Goal: Information Seeking & Learning: Find specific page/section

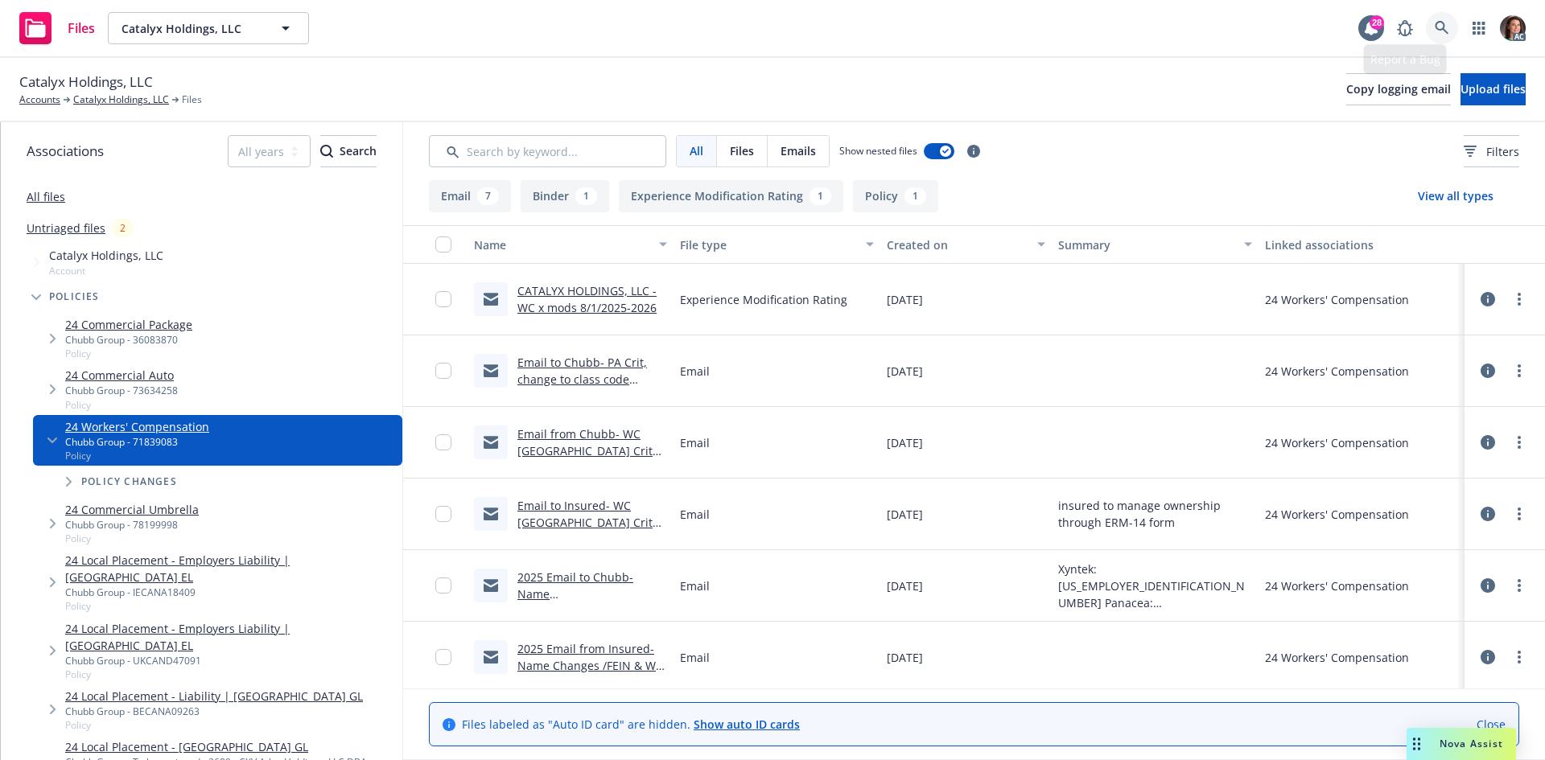
click at [1446, 19] on link at bounding box center [1442, 28] width 32 height 32
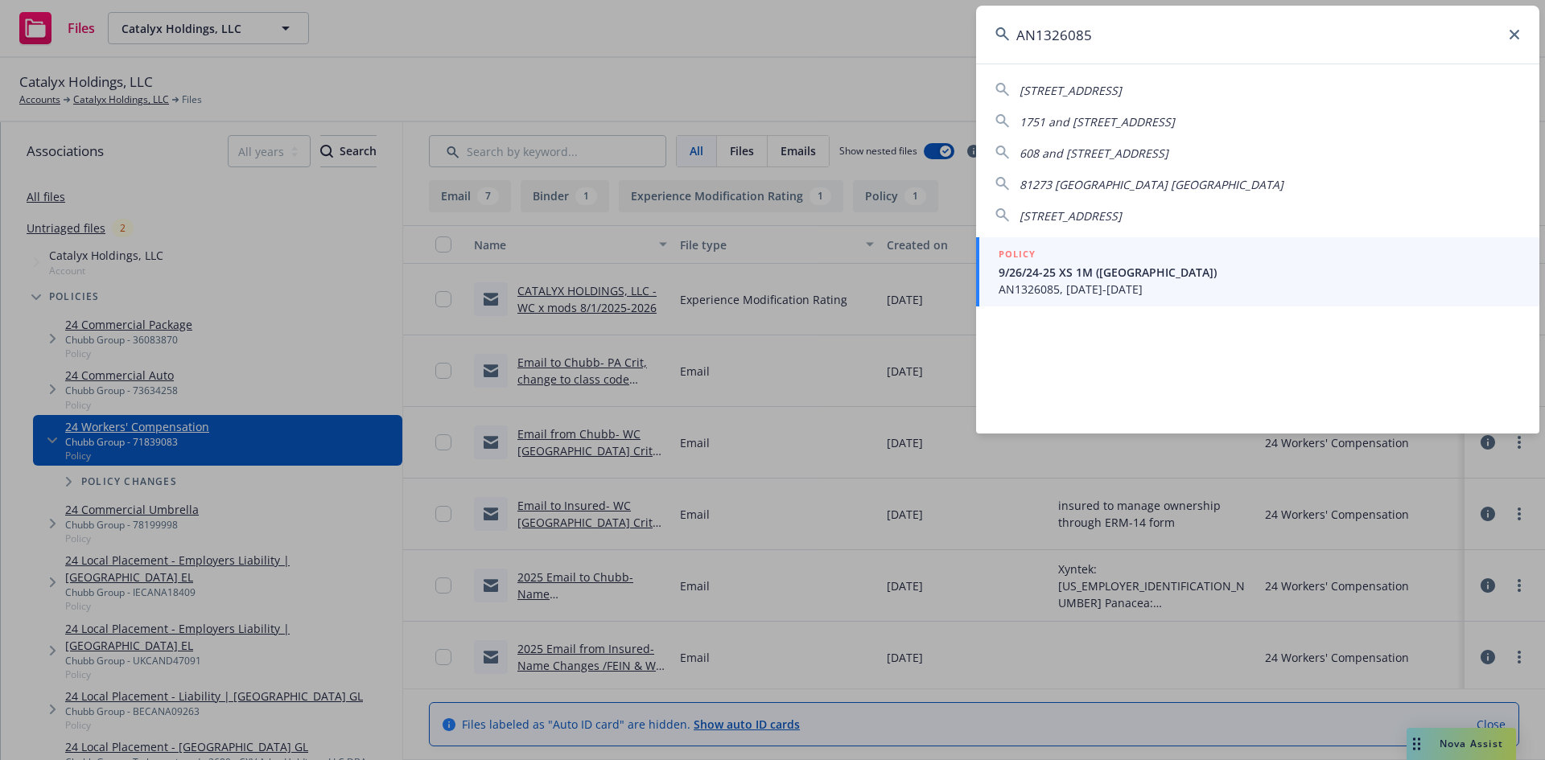
type input "AN1326085"
click at [1057, 257] on div "POLICY" at bounding box center [1259, 255] width 521 height 18
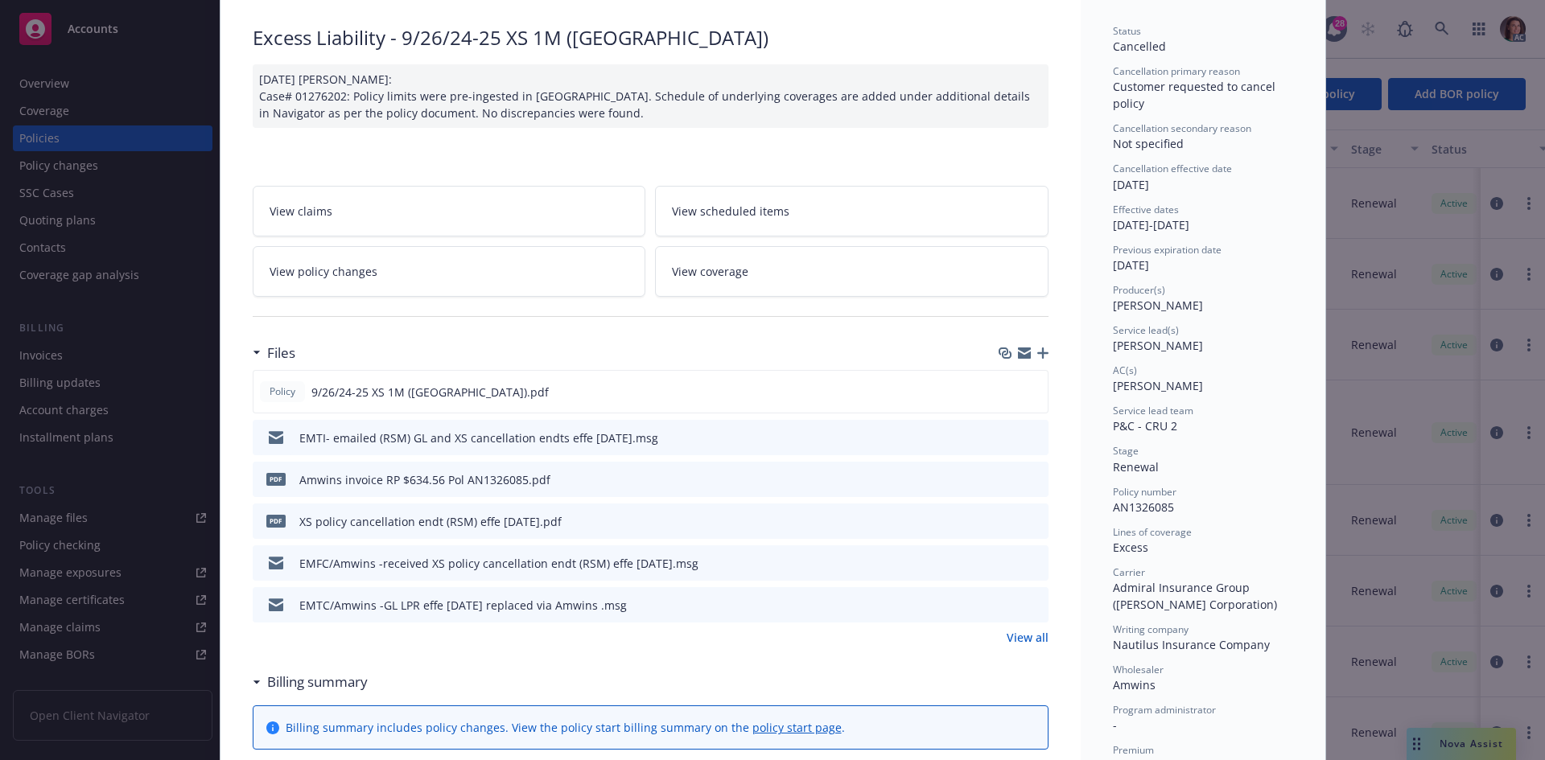
scroll to position [241, 0]
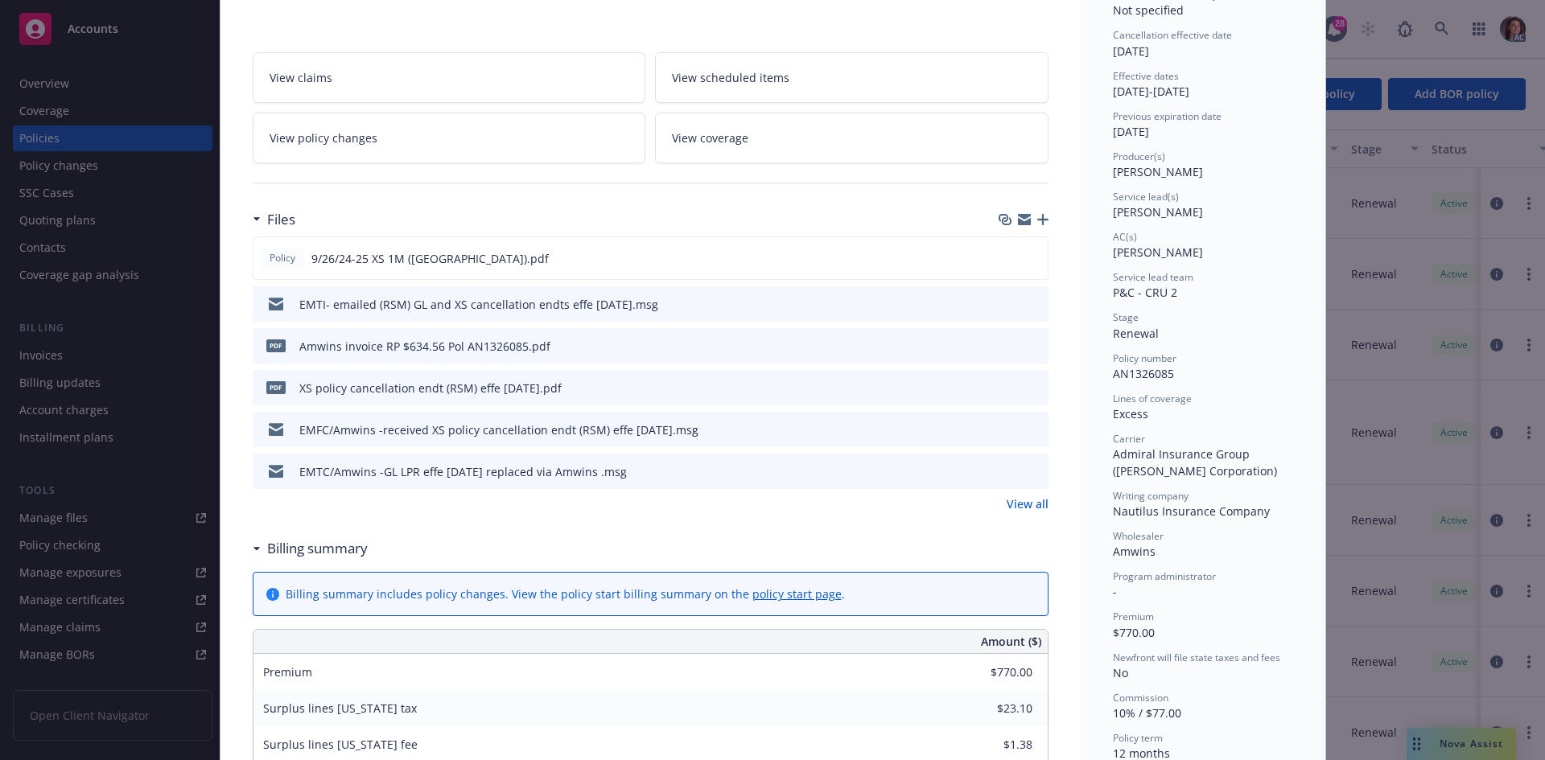
click at [1026, 348] on icon "preview file" at bounding box center [1033, 345] width 14 height 11
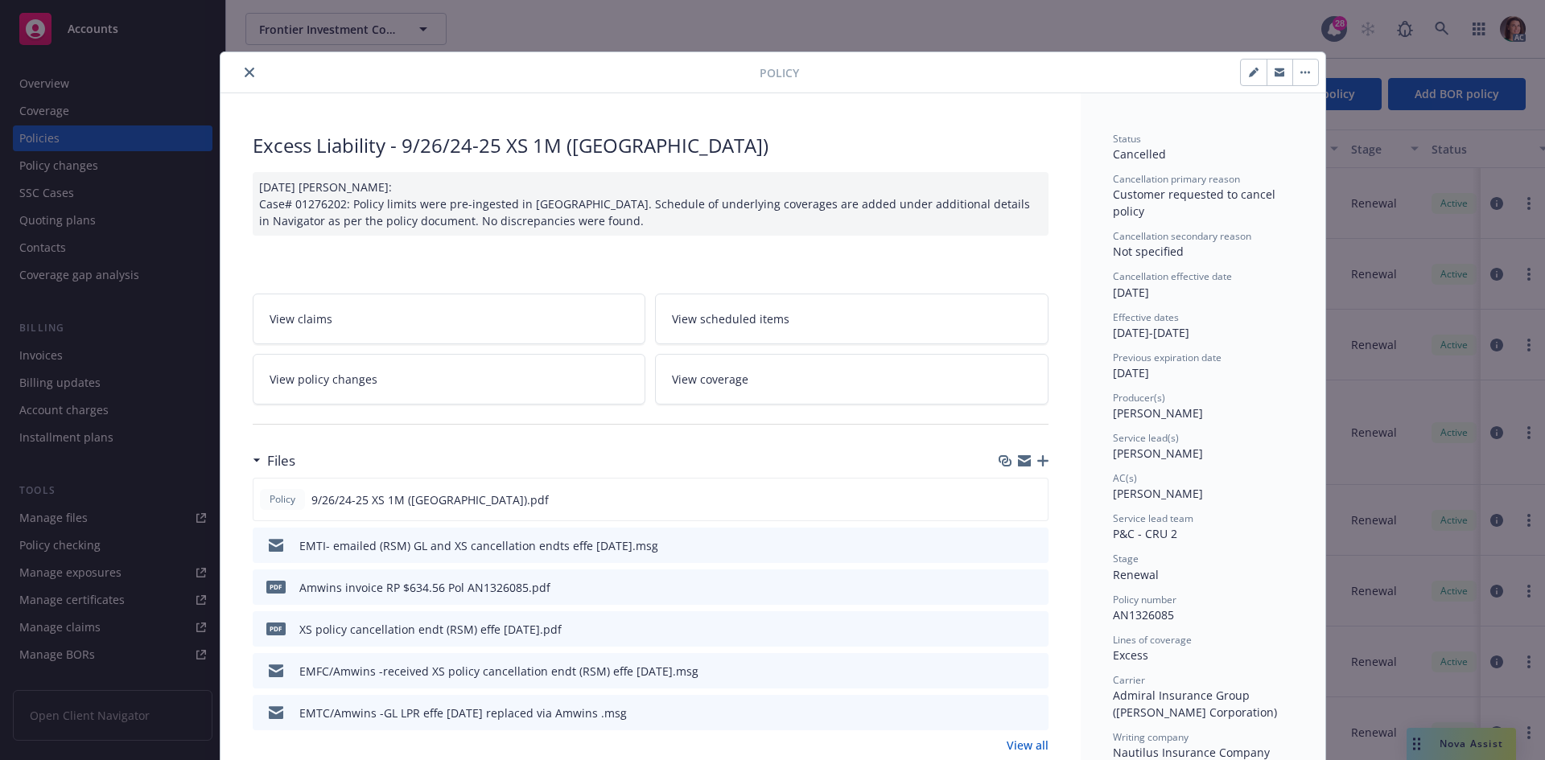
click at [237, 83] on div "Policy" at bounding box center [772, 72] width 1105 height 41
click at [245, 73] on icon "close" at bounding box center [250, 73] width 10 height 10
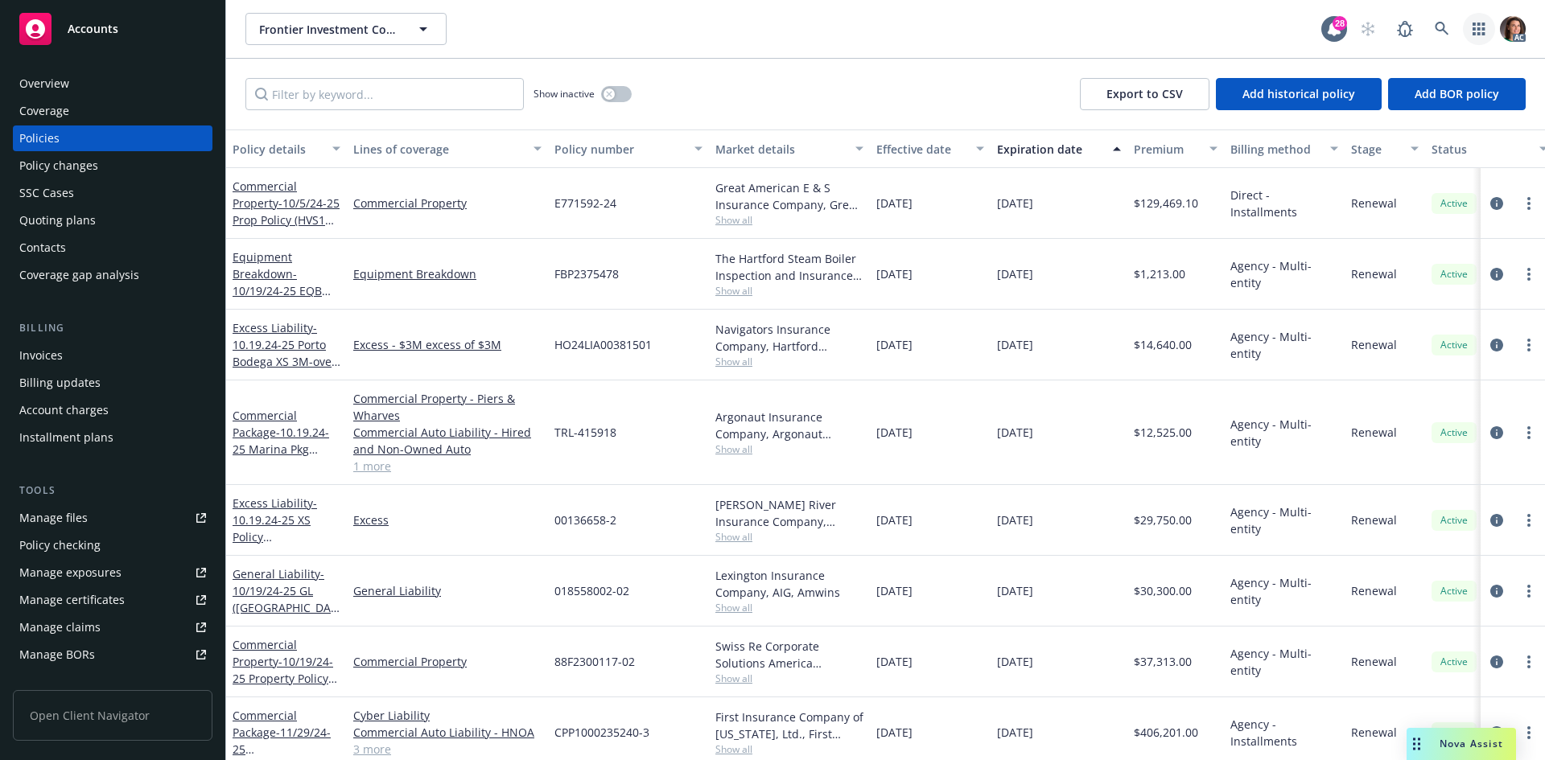
click at [1469, 19] on link "button" at bounding box center [1479, 29] width 32 height 32
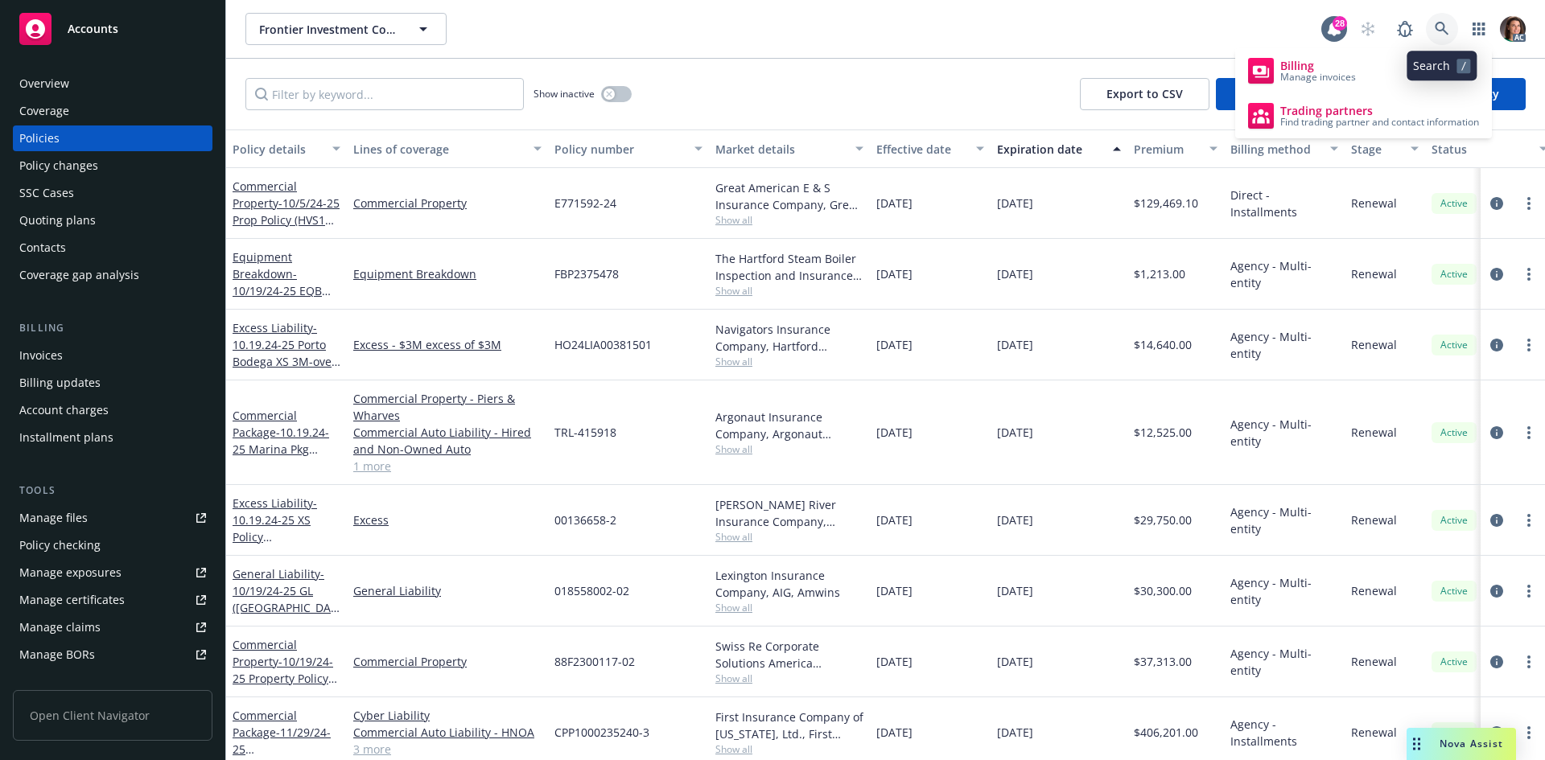
click at [1444, 27] on icon at bounding box center [1442, 29] width 14 height 14
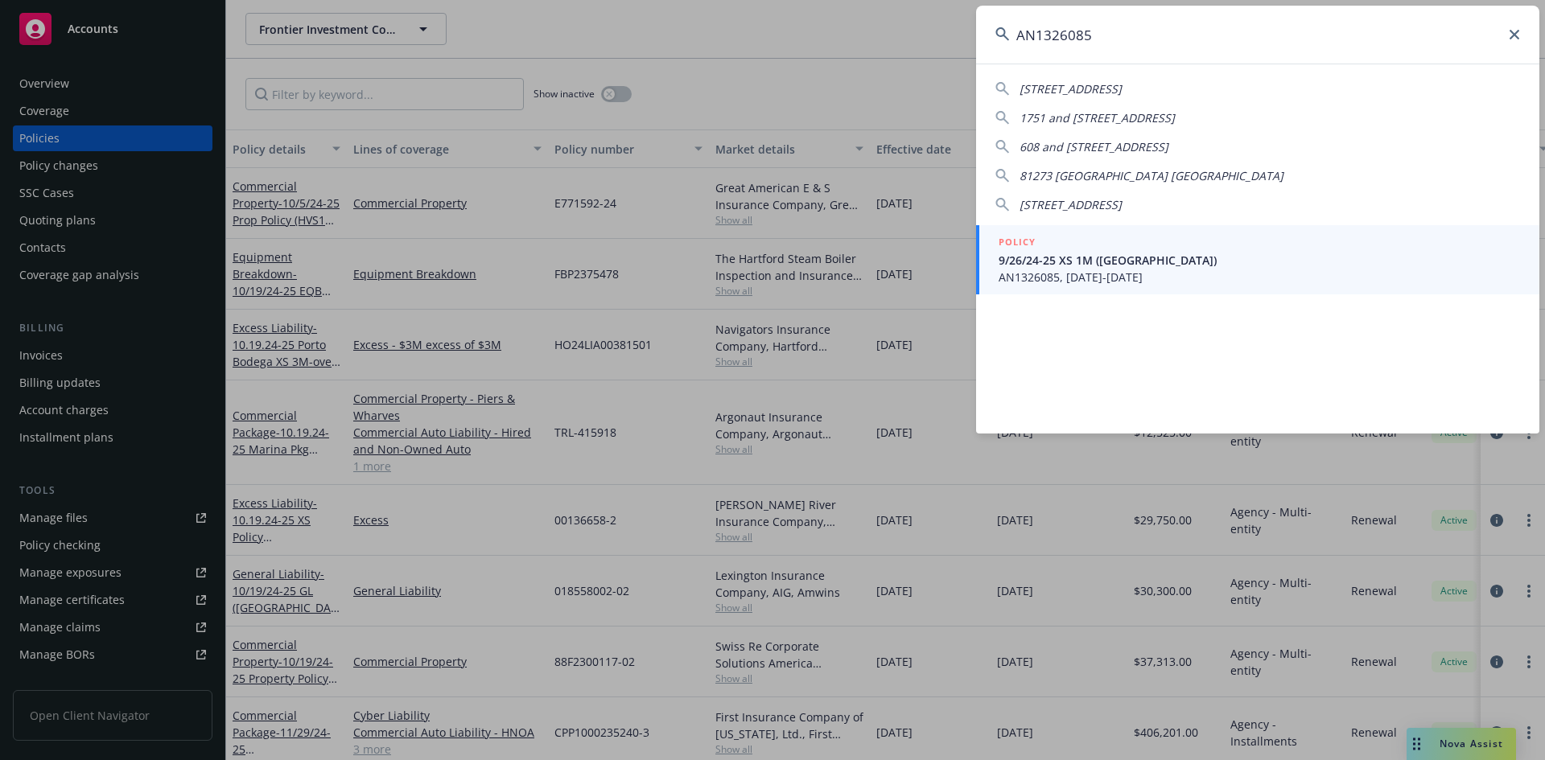
type input "AN1326085"
click at [1076, 246] on div "POLICY" at bounding box center [1259, 243] width 521 height 18
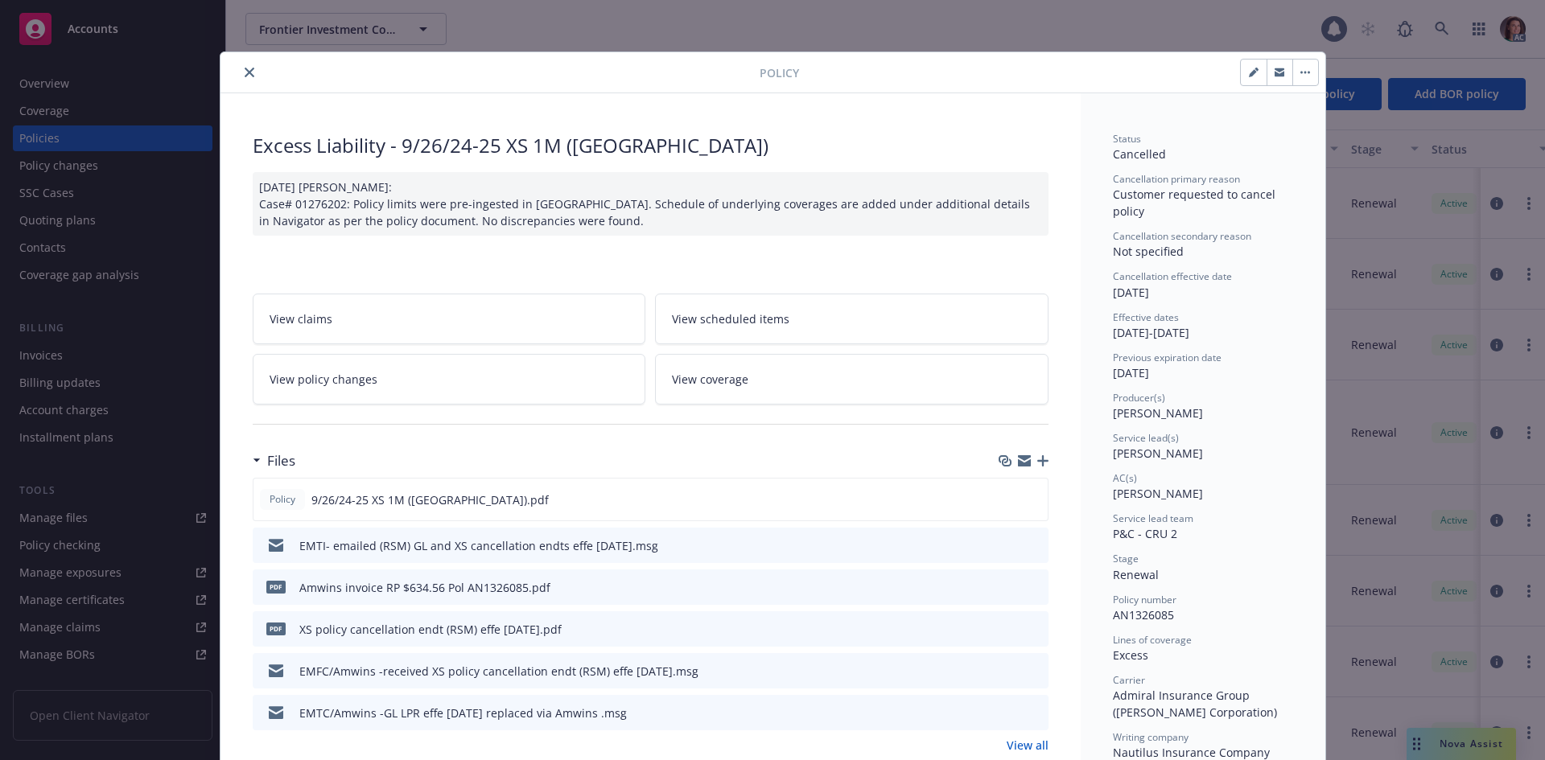
scroll to position [48, 0]
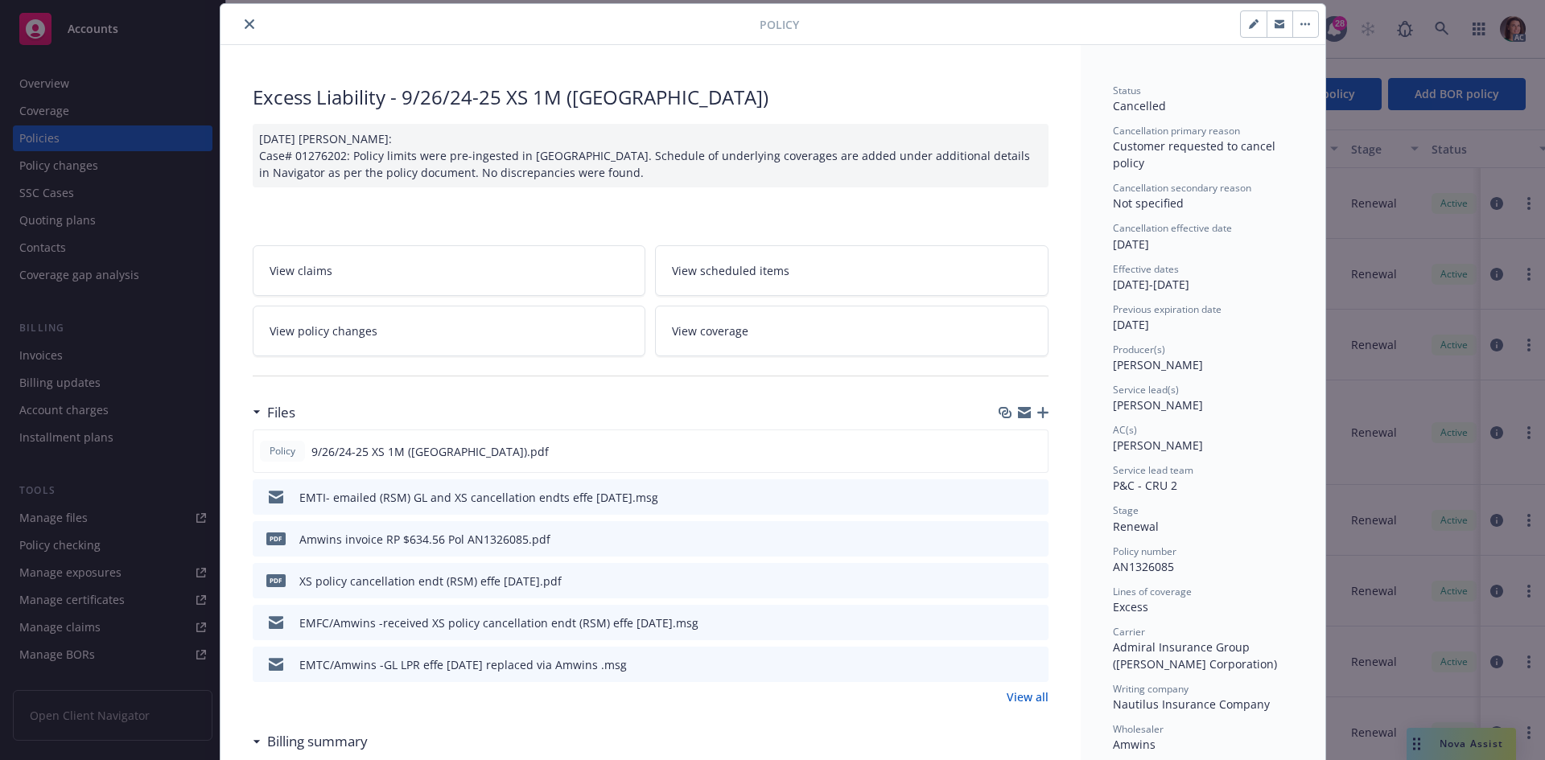
click at [243, 31] on button "close" at bounding box center [249, 23] width 19 height 19
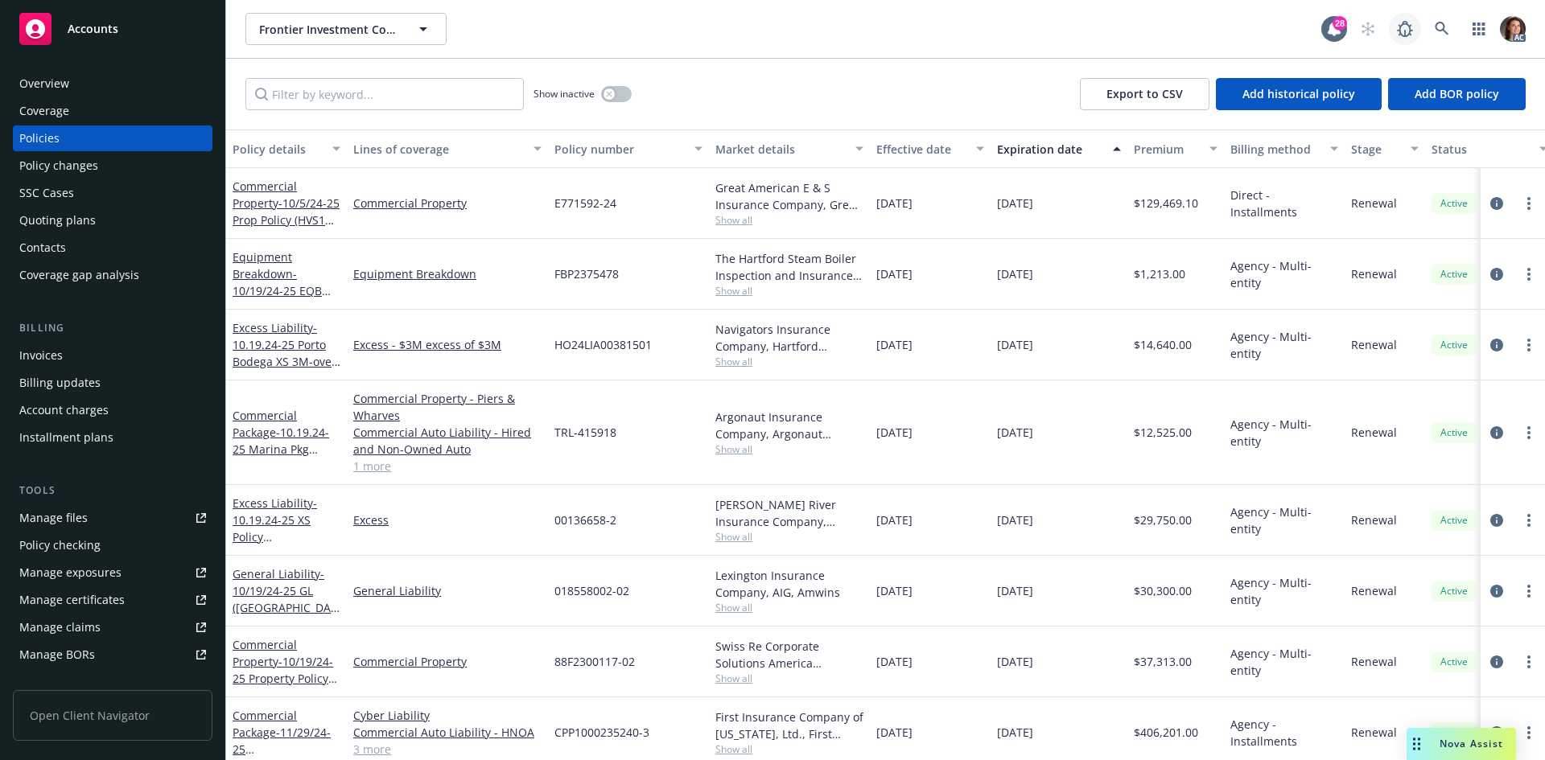
drag, startPoint x: 1412, startPoint y: 31, endPoint x: 1448, endPoint y: 31, distance: 36.2
click at [1448, 31] on div "AC" at bounding box center [1439, 29] width 174 height 32
click at [1448, 31] on icon at bounding box center [1442, 29] width 14 height 14
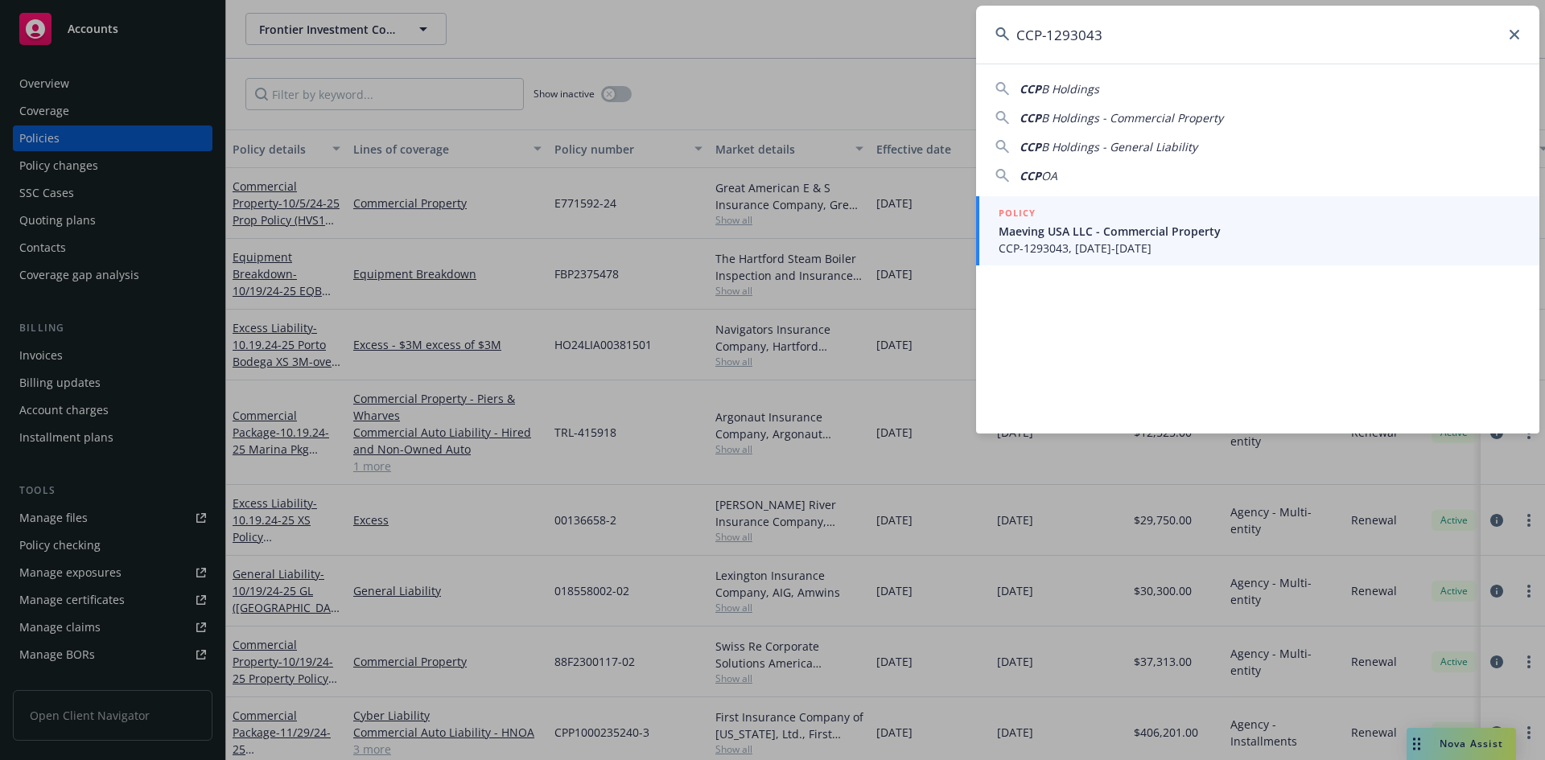
type input "CCP-1293043"
click at [1098, 241] on span "CCP-1293043, 02/10/2025-02/10/2026" at bounding box center [1259, 248] width 521 height 17
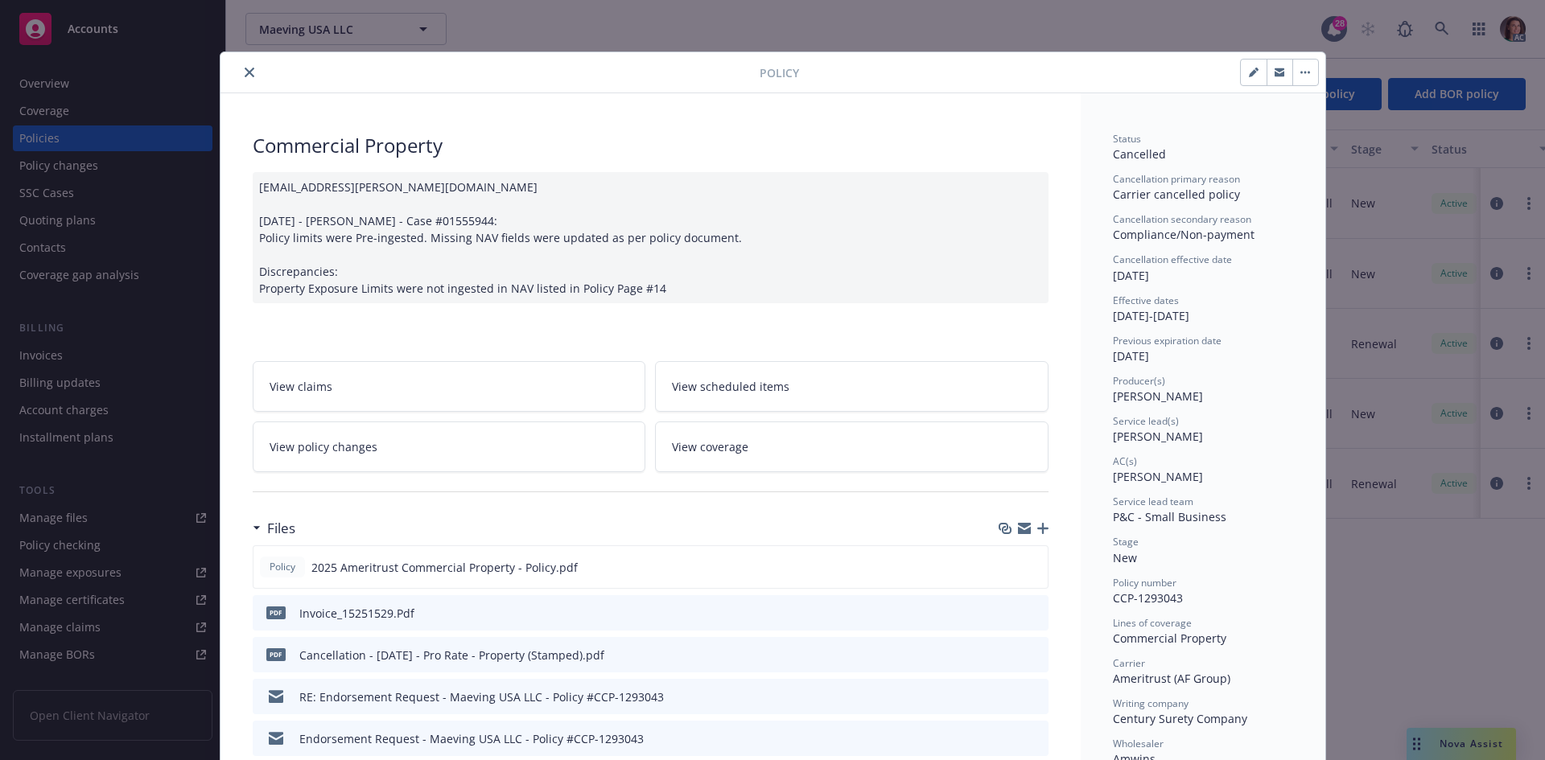
click at [1031, 611] on icon "preview file" at bounding box center [1033, 612] width 14 height 11
click at [245, 70] on icon "close" at bounding box center [250, 73] width 10 height 10
click at [1435, 16] on link at bounding box center [1442, 29] width 32 height 32
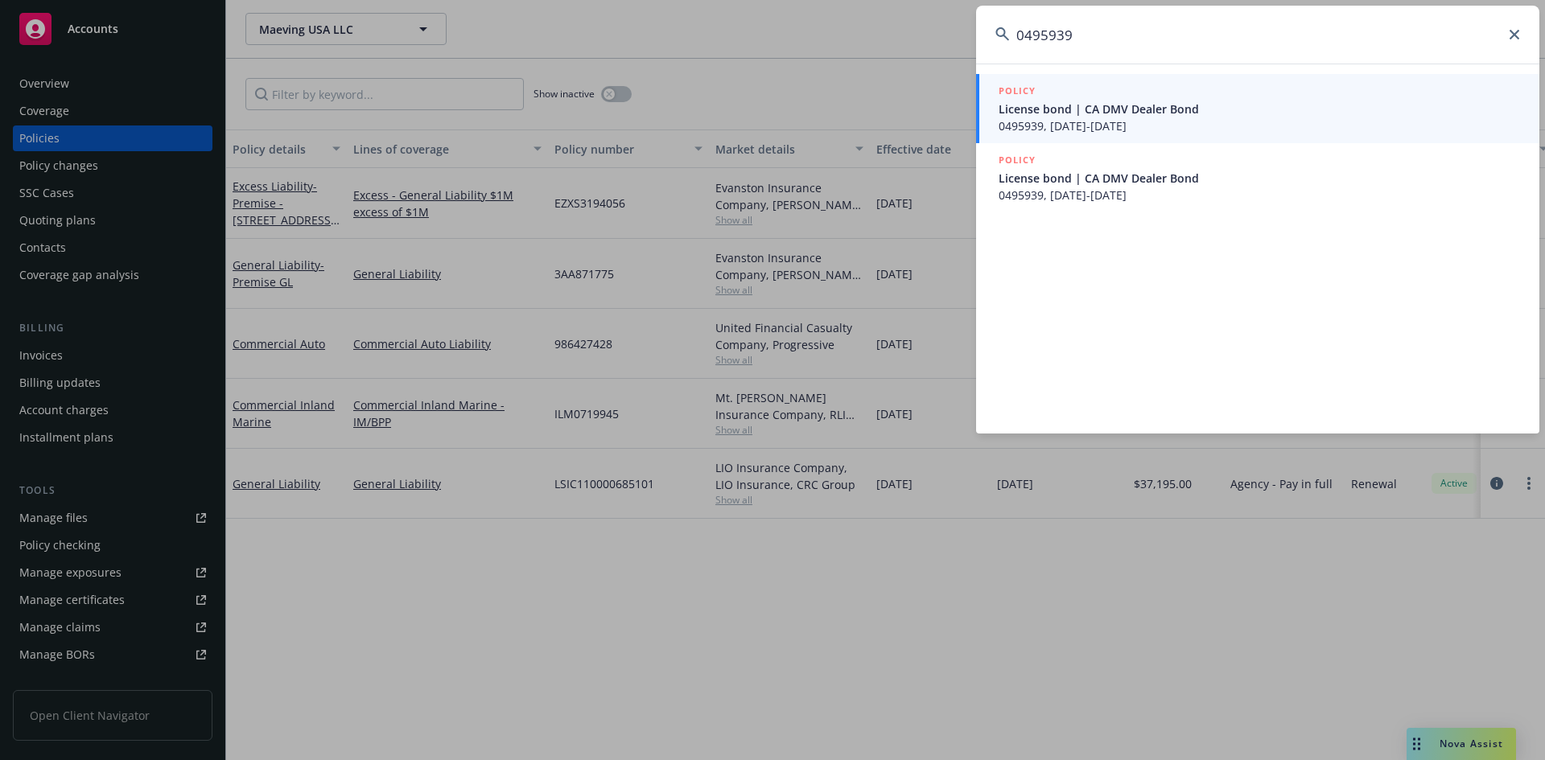
type input "0495939"
click at [1092, 131] on span "0495939, 10/30/2025-10/30/2027" at bounding box center [1259, 125] width 521 height 17
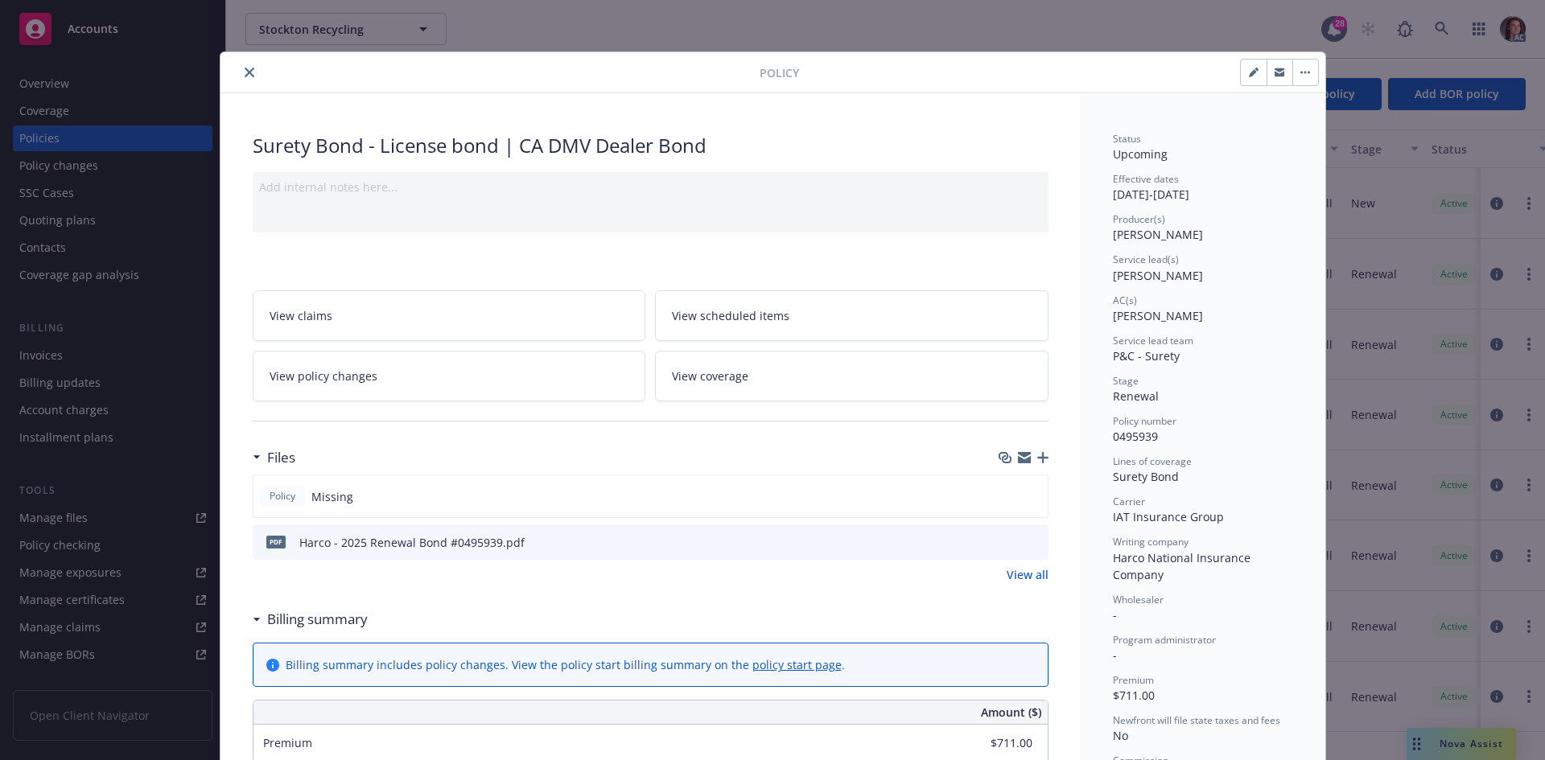
click at [1028, 540] on icon "preview file" at bounding box center [1033, 541] width 14 height 11
click at [246, 68] on icon "close" at bounding box center [250, 73] width 10 height 10
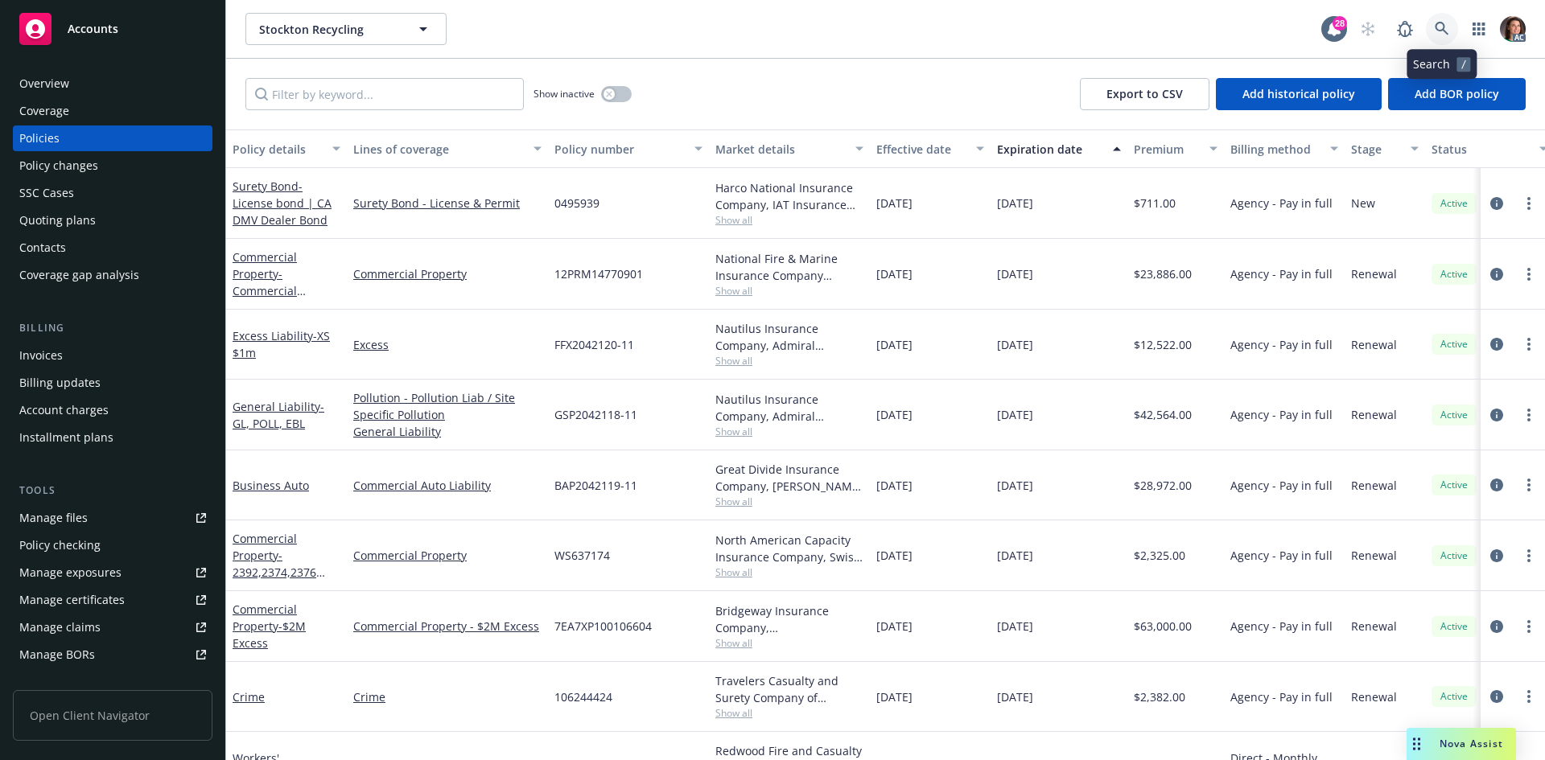
click at [1449, 17] on link at bounding box center [1442, 29] width 32 height 32
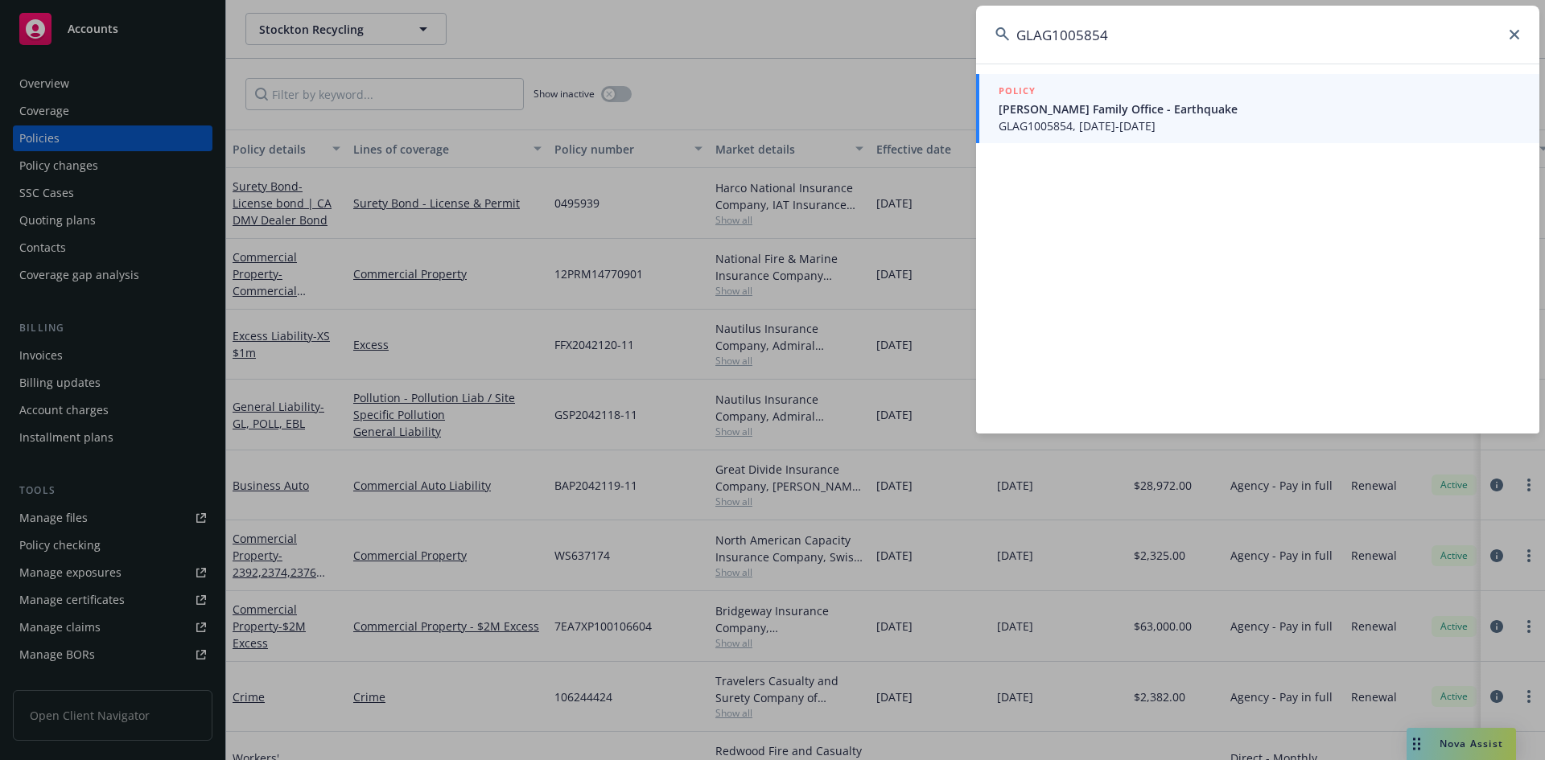
type input "GLAG1005854"
click at [1112, 109] on span "Frisbie Family Office - Earthquake" at bounding box center [1259, 109] width 521 height 17
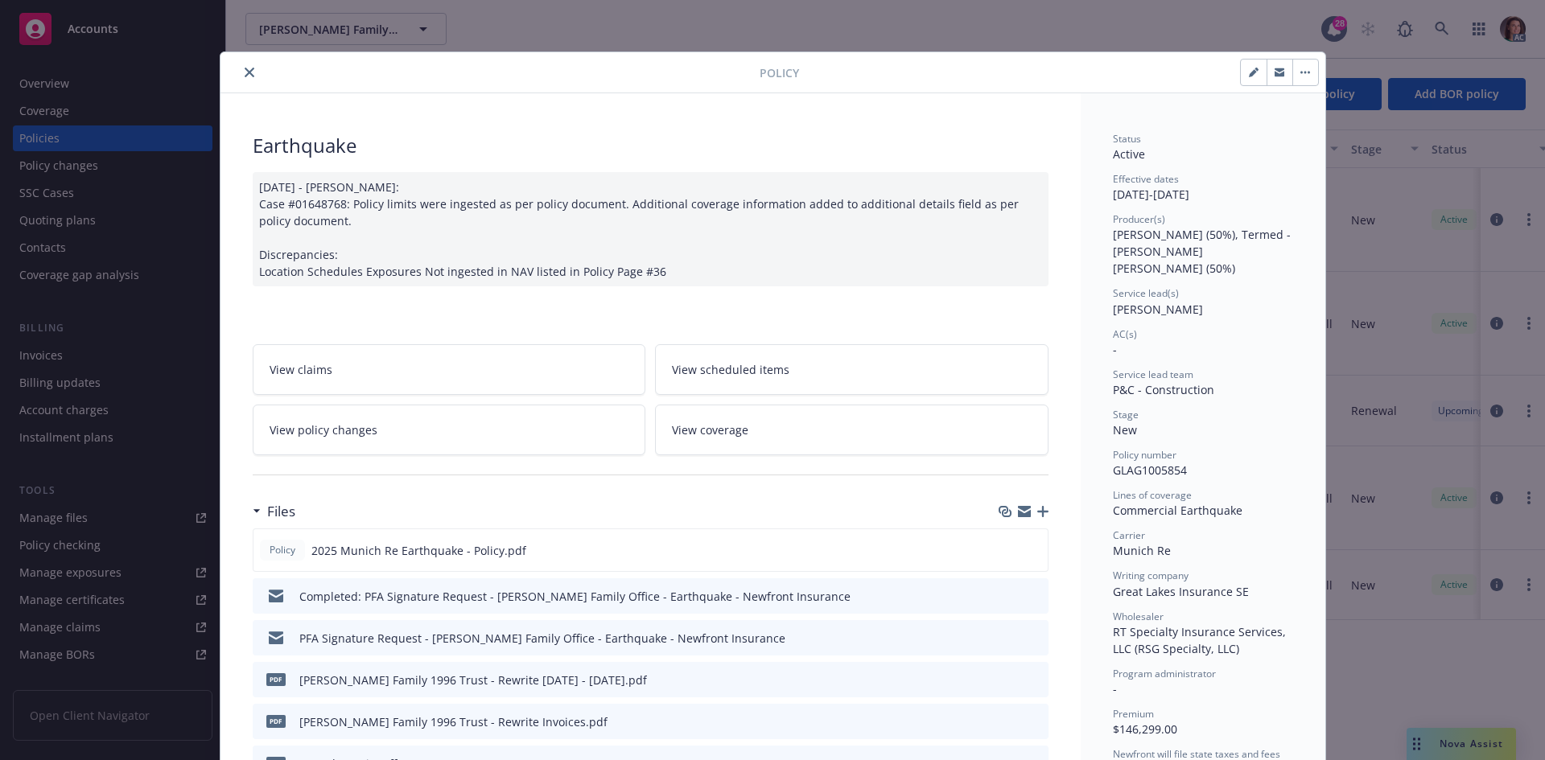
click at [245, 88] on div "Policy" at bounding box center [772, 72] width 1105 height 41
click at [240, 67] on button "close" at bounding box center [249, 72] width 19 height 19
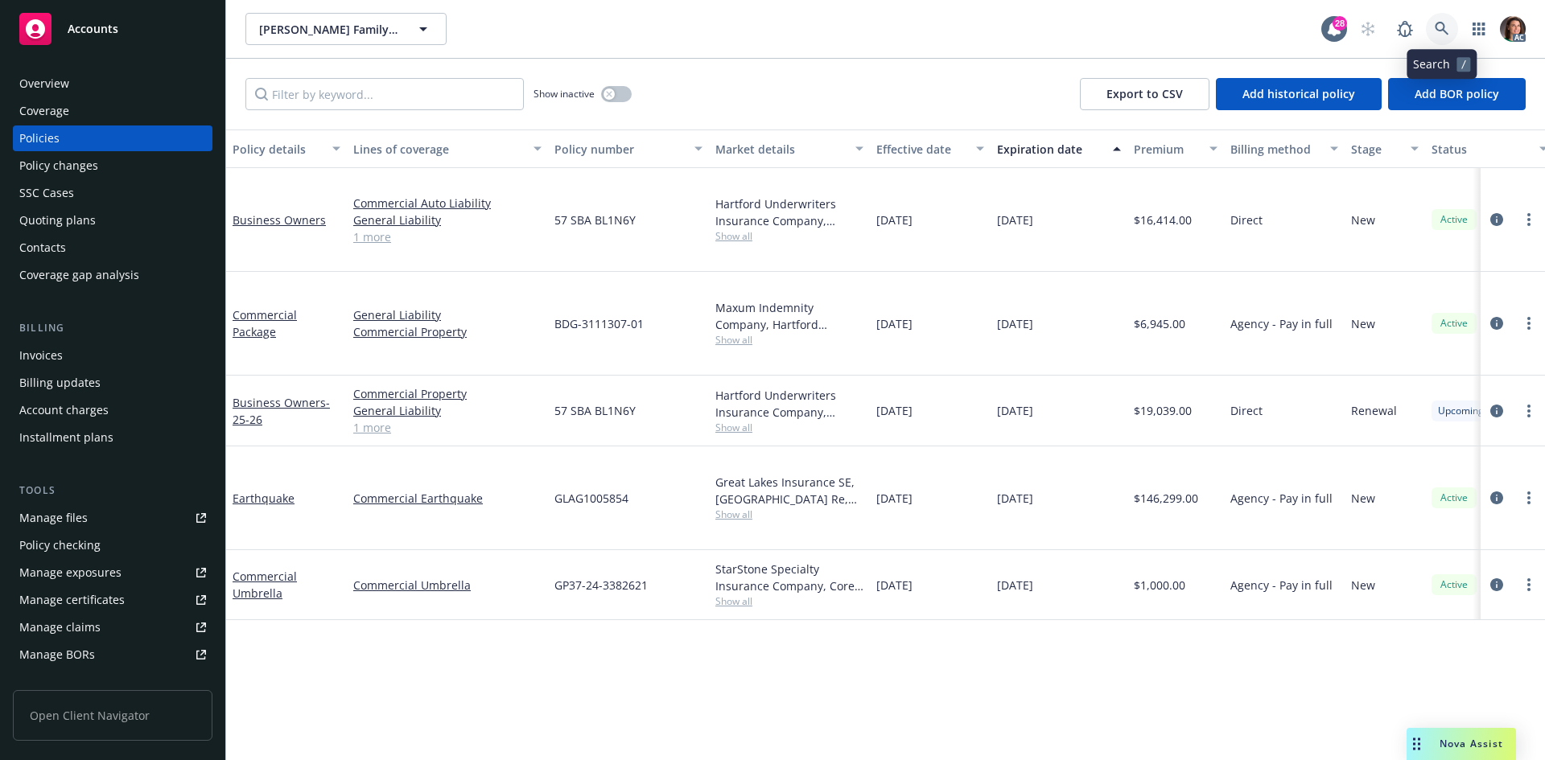
click at [1445, 22] on icon at bounding box center [1442, 29] width 14 height 14
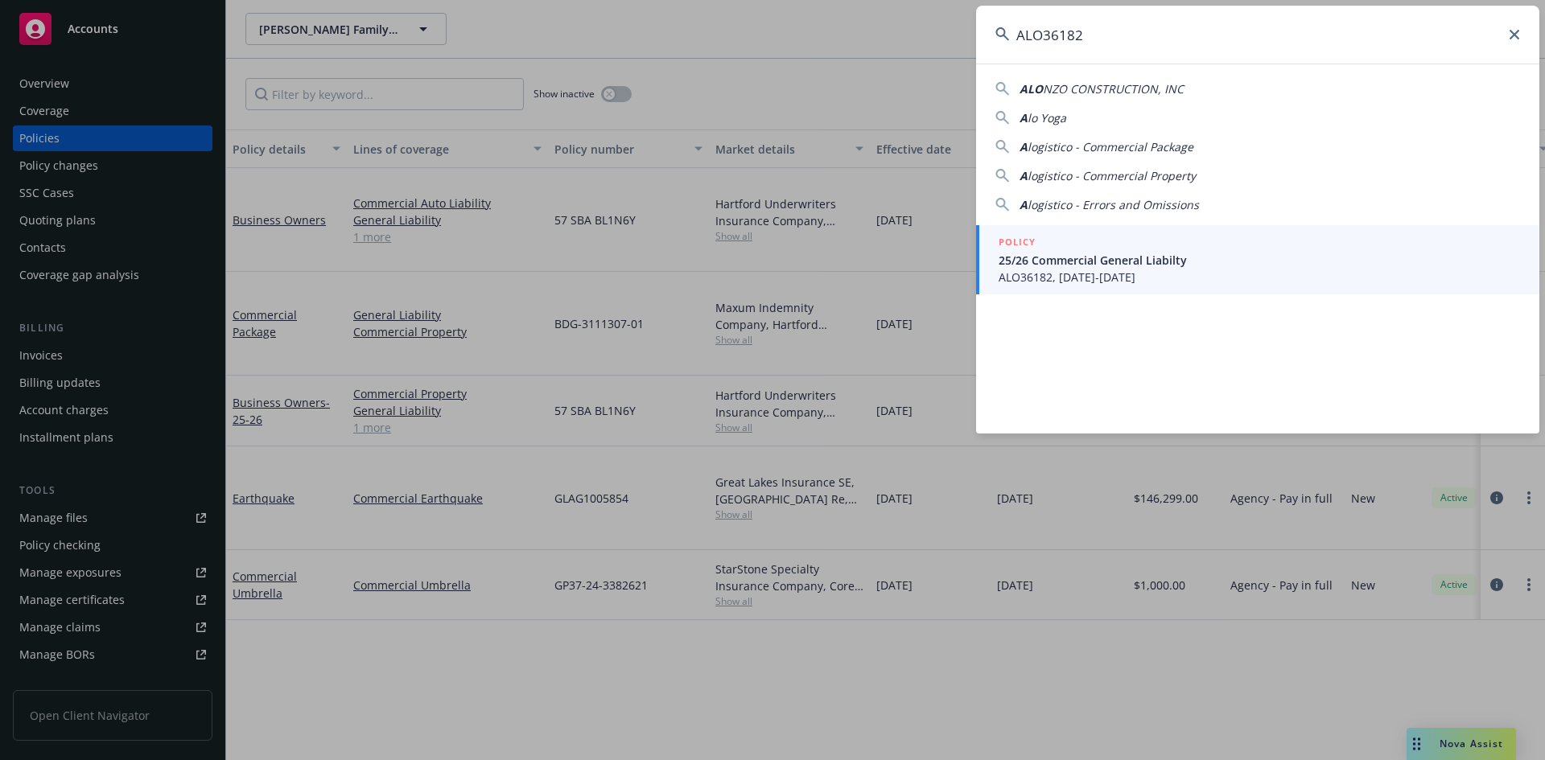
type input "ALO36182"
click at [1135, 241] on div "POLICY" at bounding box center [1259, 243] width 521 height 18
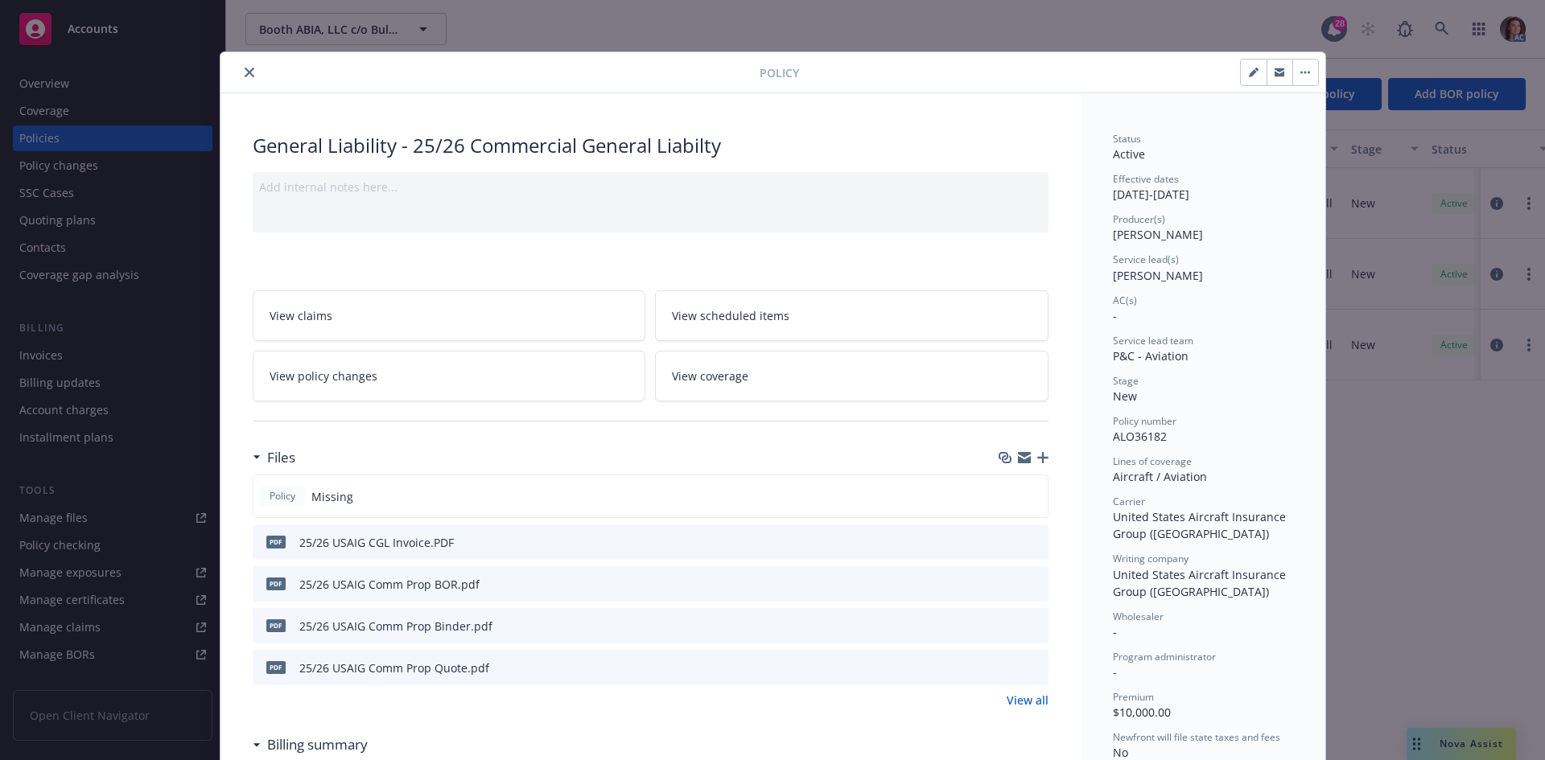
click at [1026, 539] on icon "preview file" at bounding box center [1033, 541] width 14 height 11
click at [242, 67] on button "close" at bounding box center [249, 72] width 19 height 19
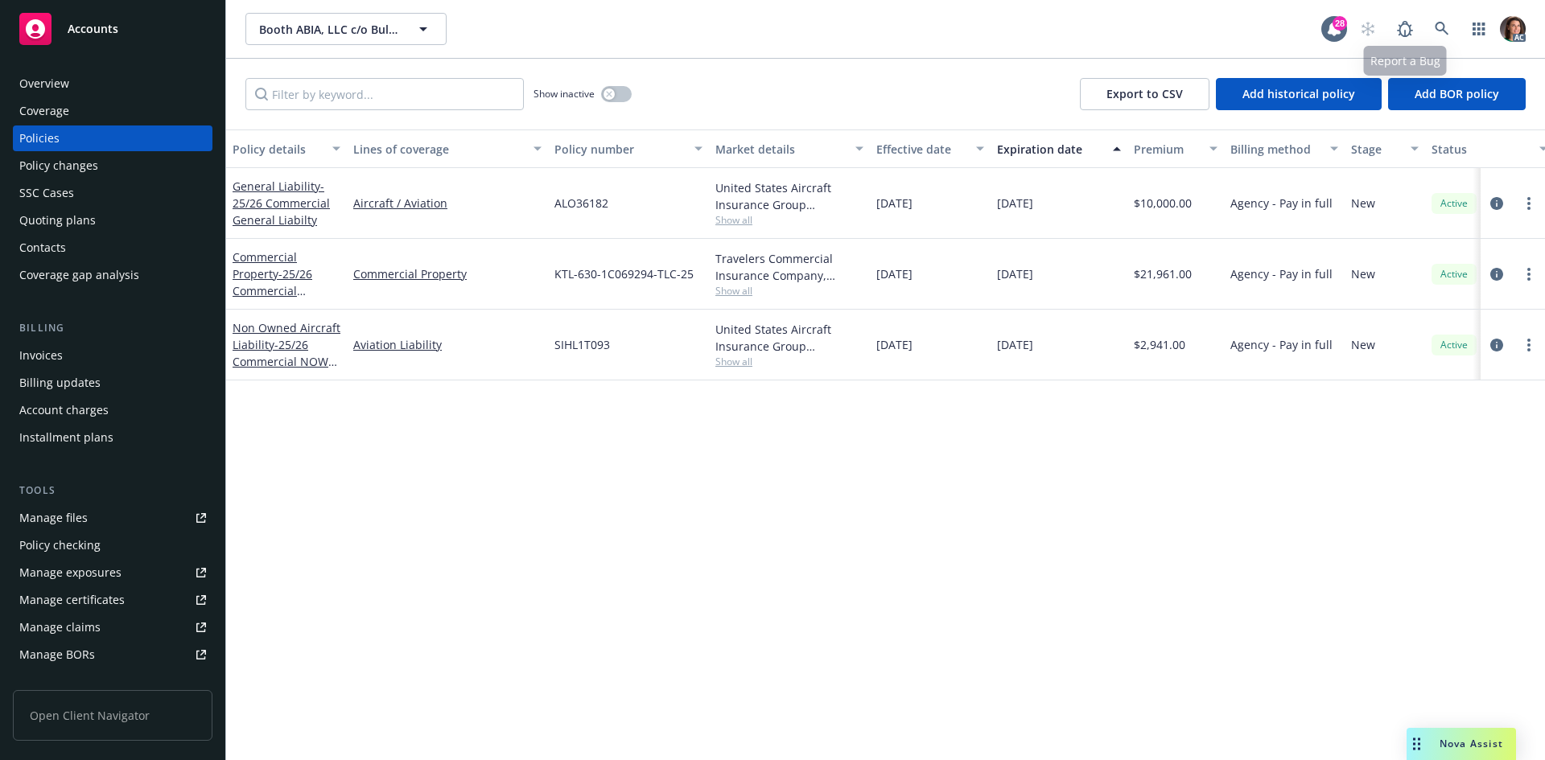
click at [1460, 35] on div "AC" at bounding box center [1439, 29] width 174 height 32
click at [1450, 30] on link at bounding box center [1442, 29] width 32 height 32
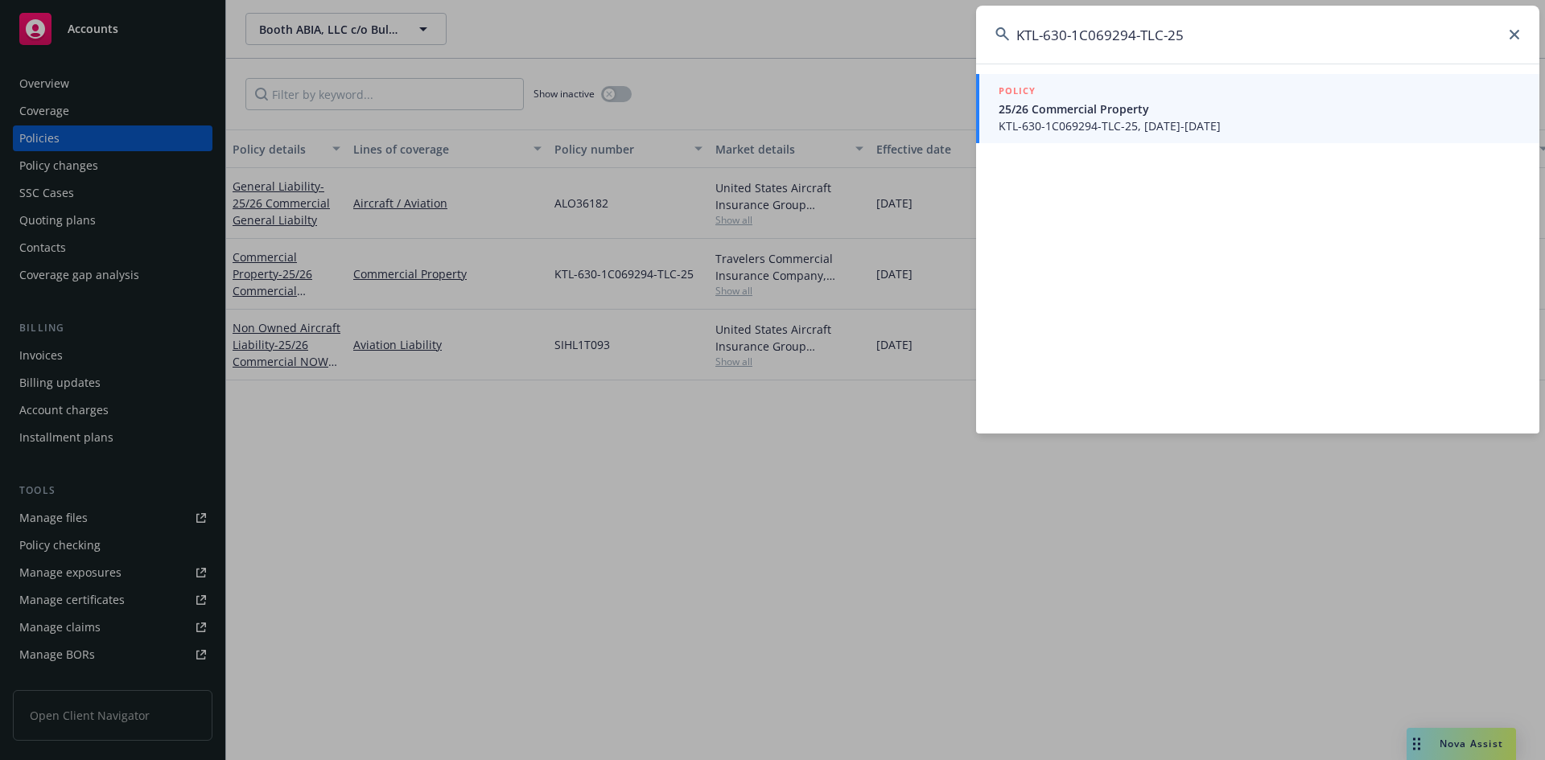
type input "KTL-630-1C069294-TLC-25"
click at [1147, 109] on span "25/26 Commercial Property" at bounding box center [1259, 109] width 521 height 17
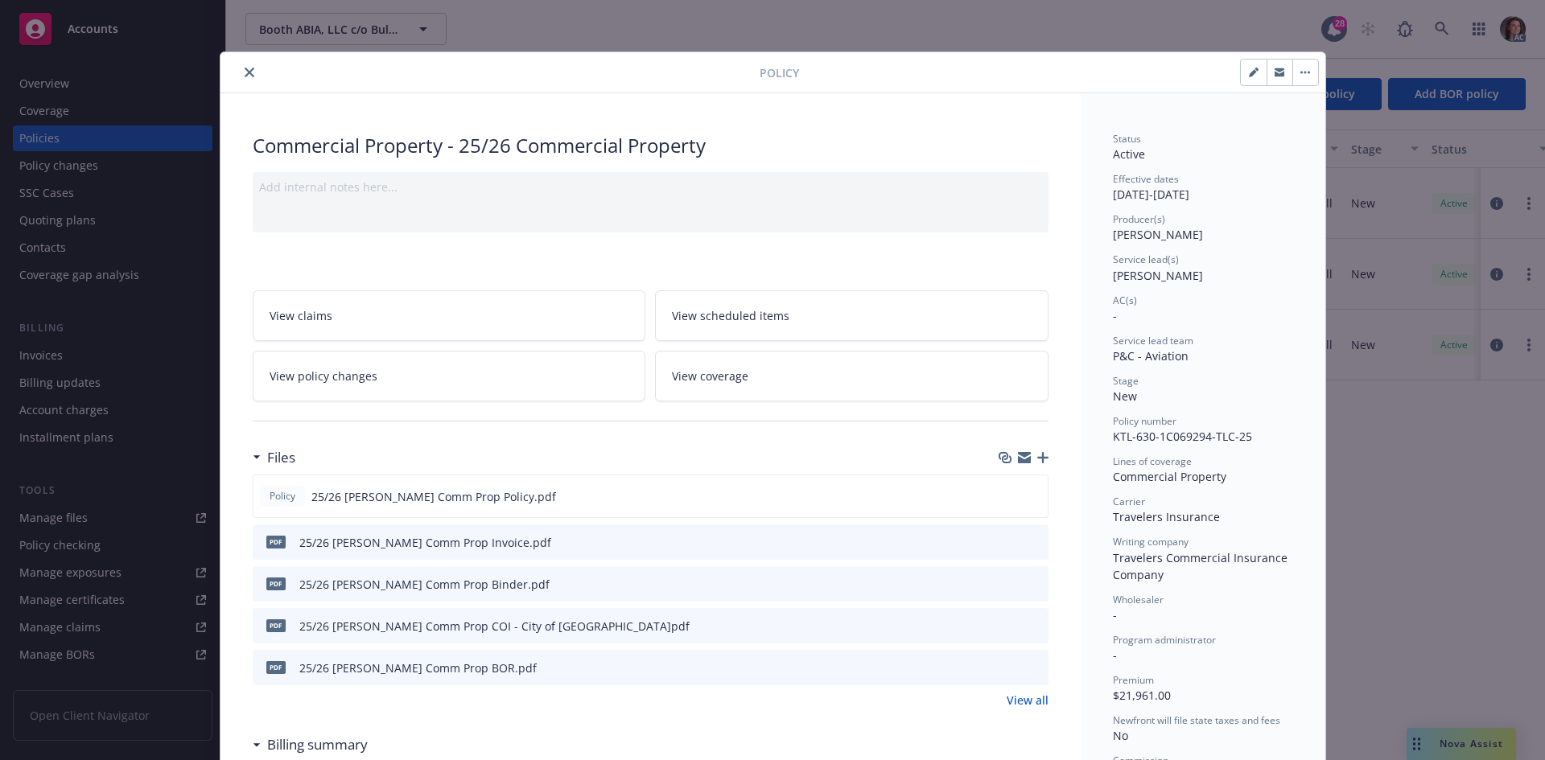
click at [1026, 539] on icon "preview file" at bounding box center [1033, 541] width 14 height 11
click at [240, 69] on button "close" at bounding box center [249, 72] width 19 height 19
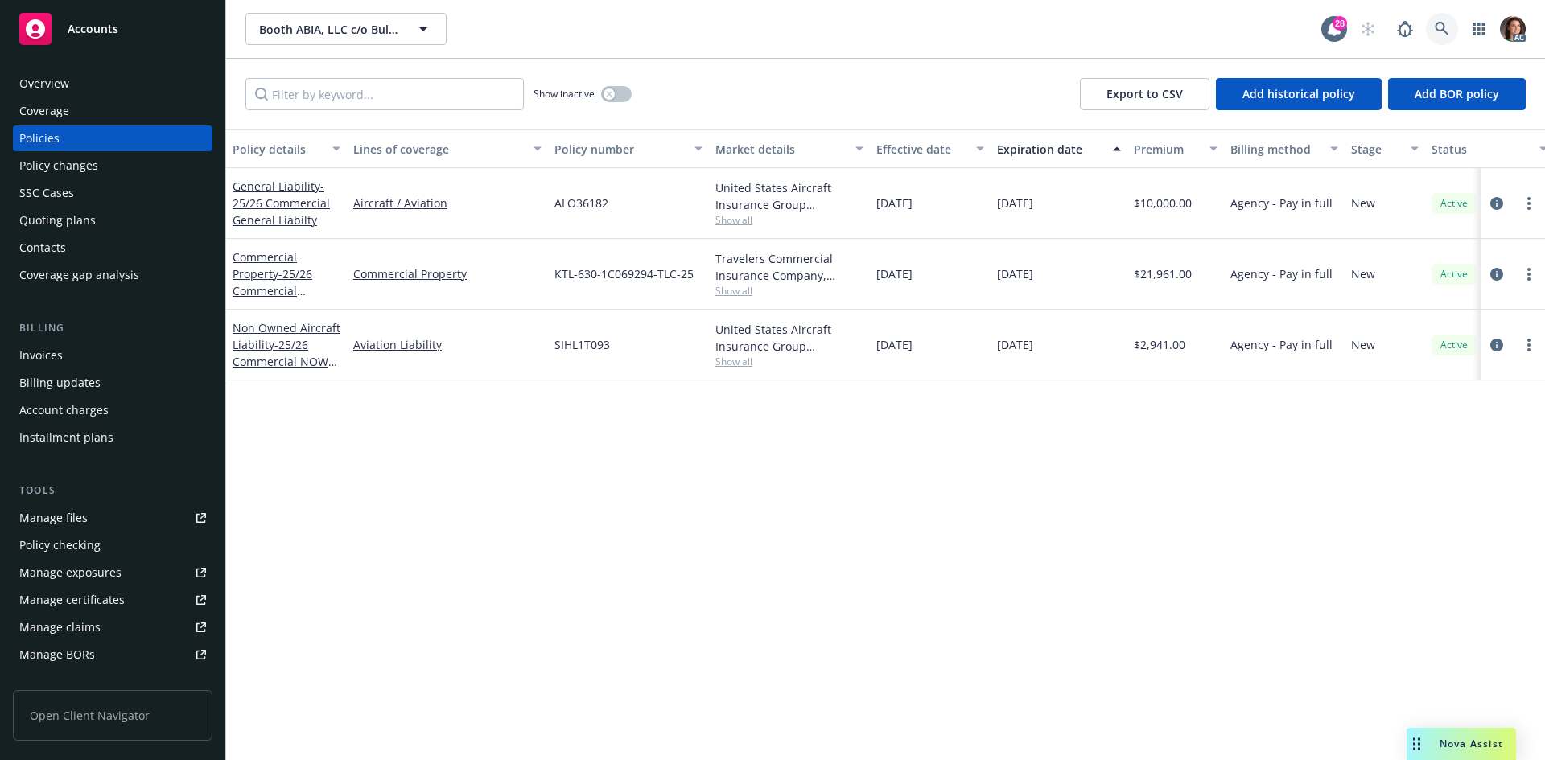
click at [1445, 13] on link at bounding box center [1442, 29] width 32 height 32
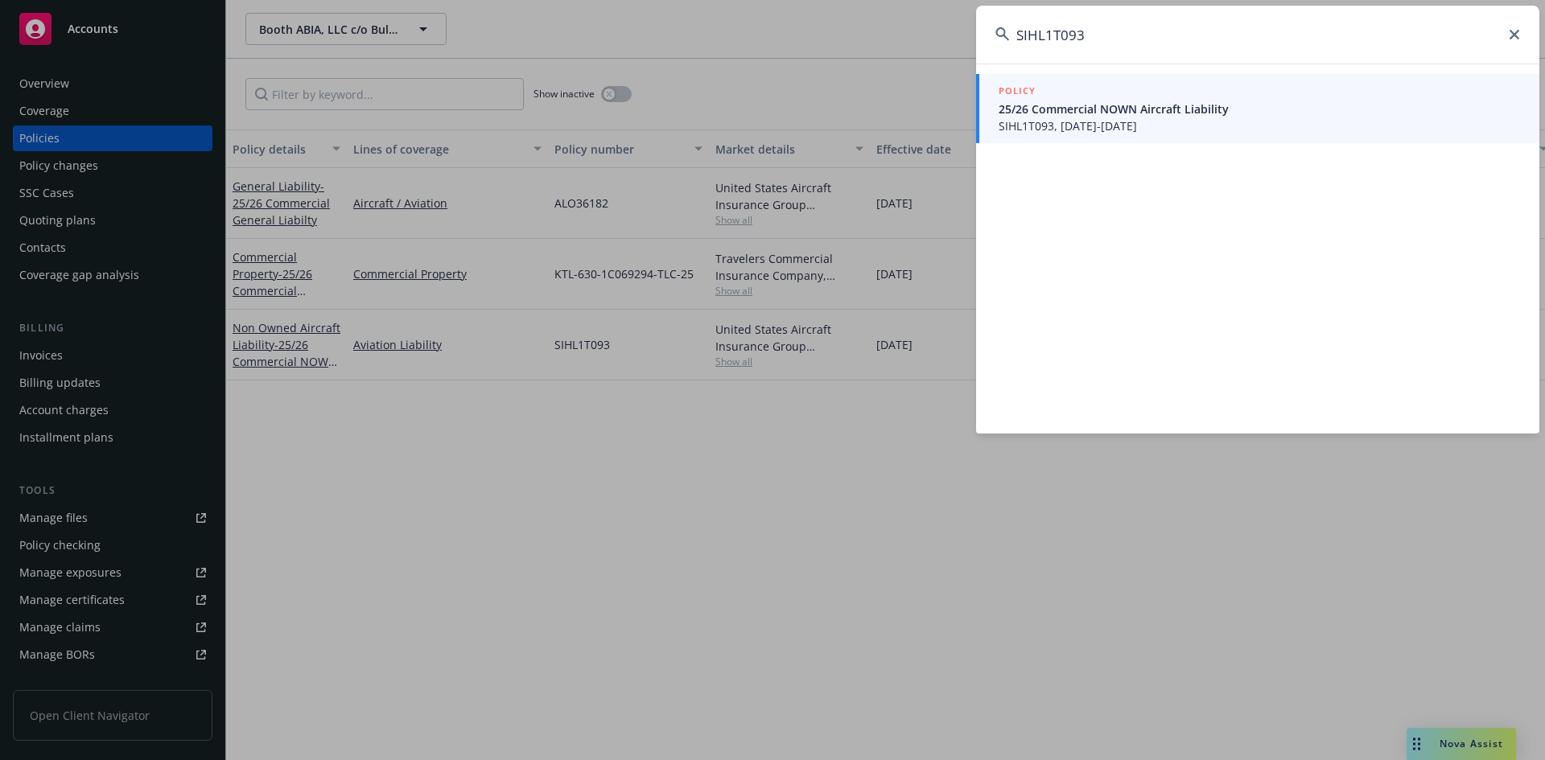
type input "SIHL1T093"
click at [1106, 111] on span "25/26 Commercial NOWN Aircraft Liability" at bounding box center [1259, 109] width 521 height 17
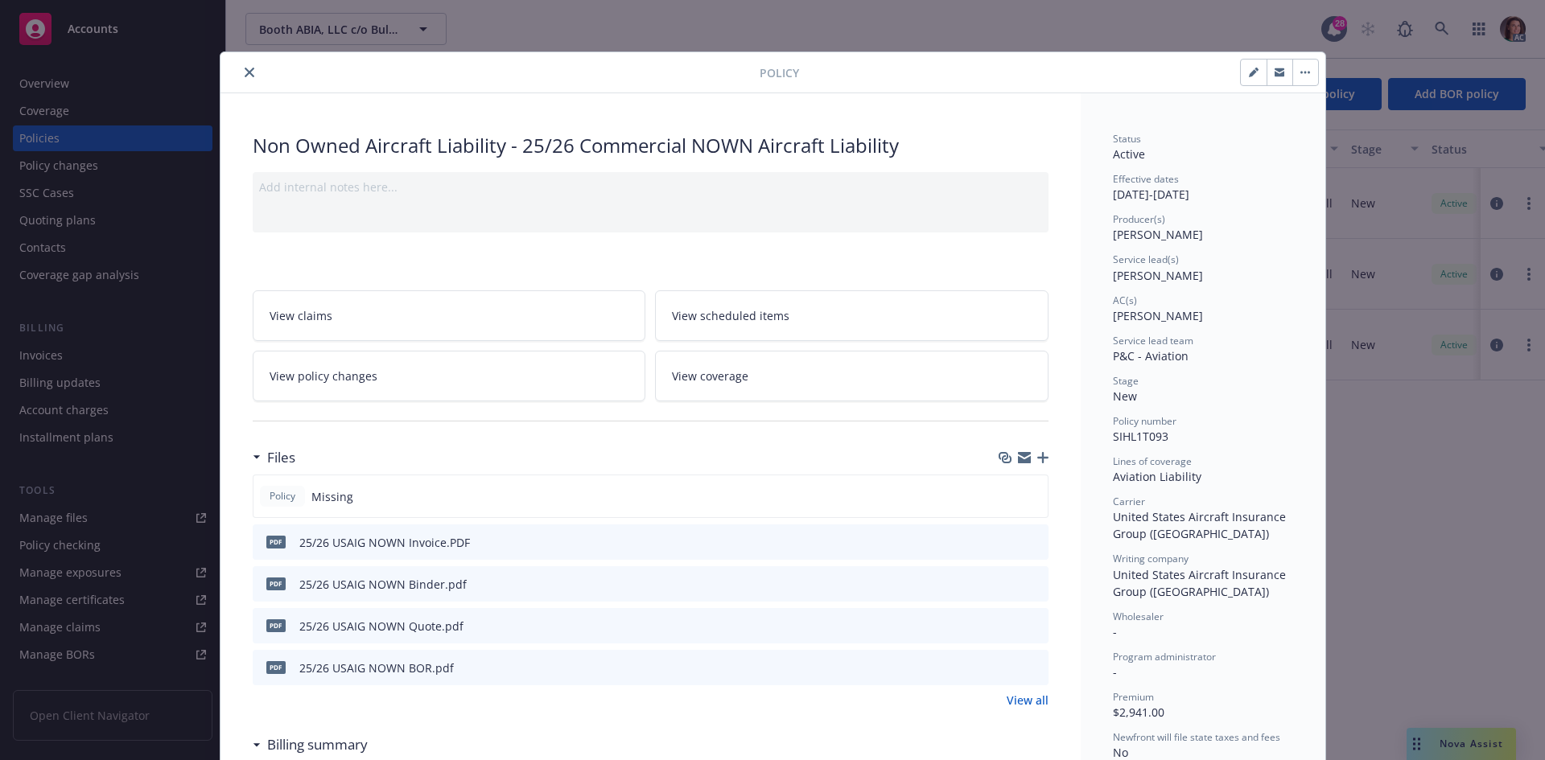
click at [1035, 534] on button at bounding box center [1035, 542] width 14 height 17
click at [1032, 543] on icon "preview file" at bounding box center [1033, 541] width 14 height 11
click at [247, 61] on div "Policy" at bounding box center [772, 72] width 1105 height 41
click at [245, 72] on icon "close" at bounding box center [250, 73] width 10 height 10
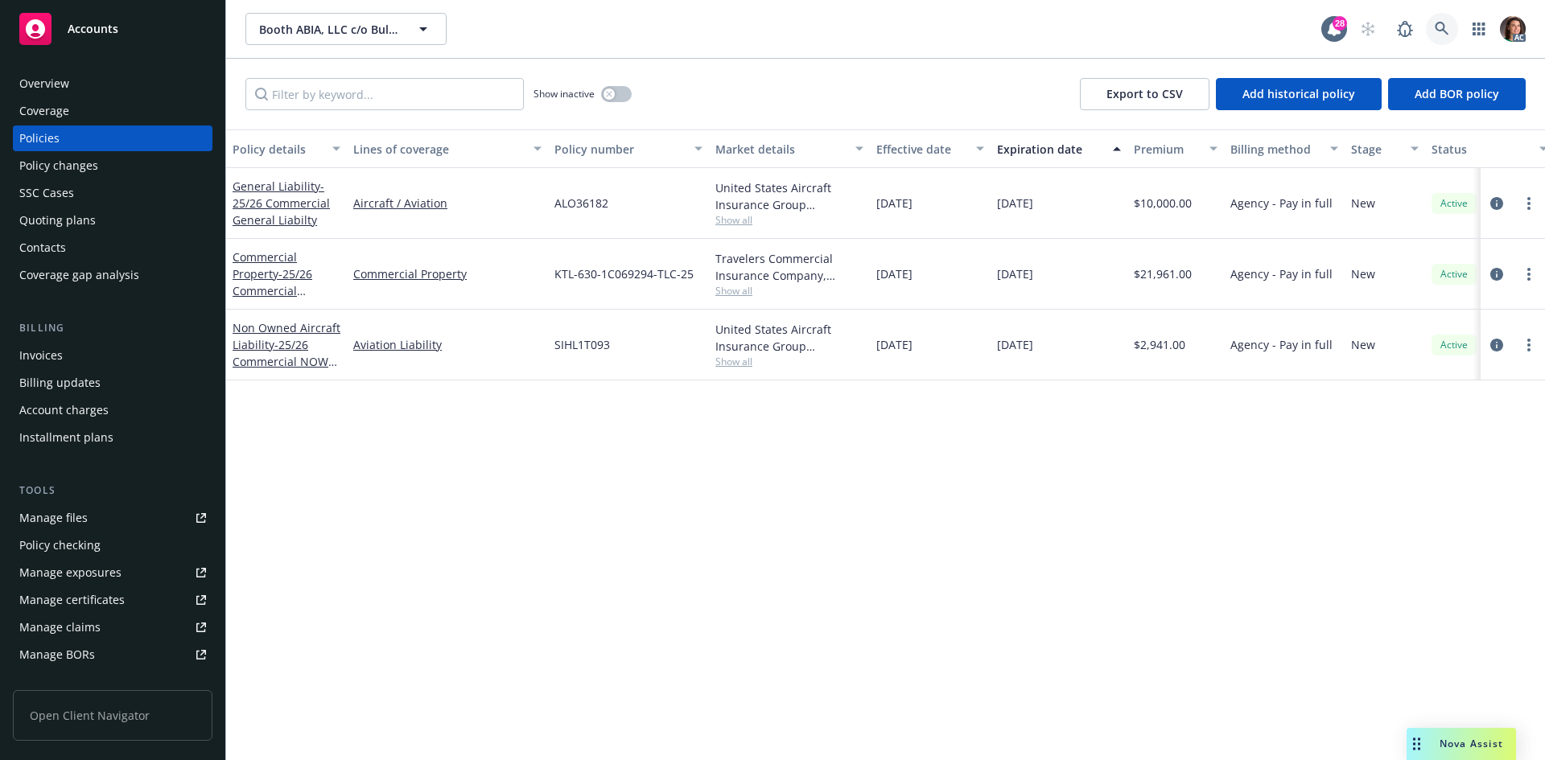
click at [1438, 18] on link at bounding box center [1442, 29] width 32 height 32
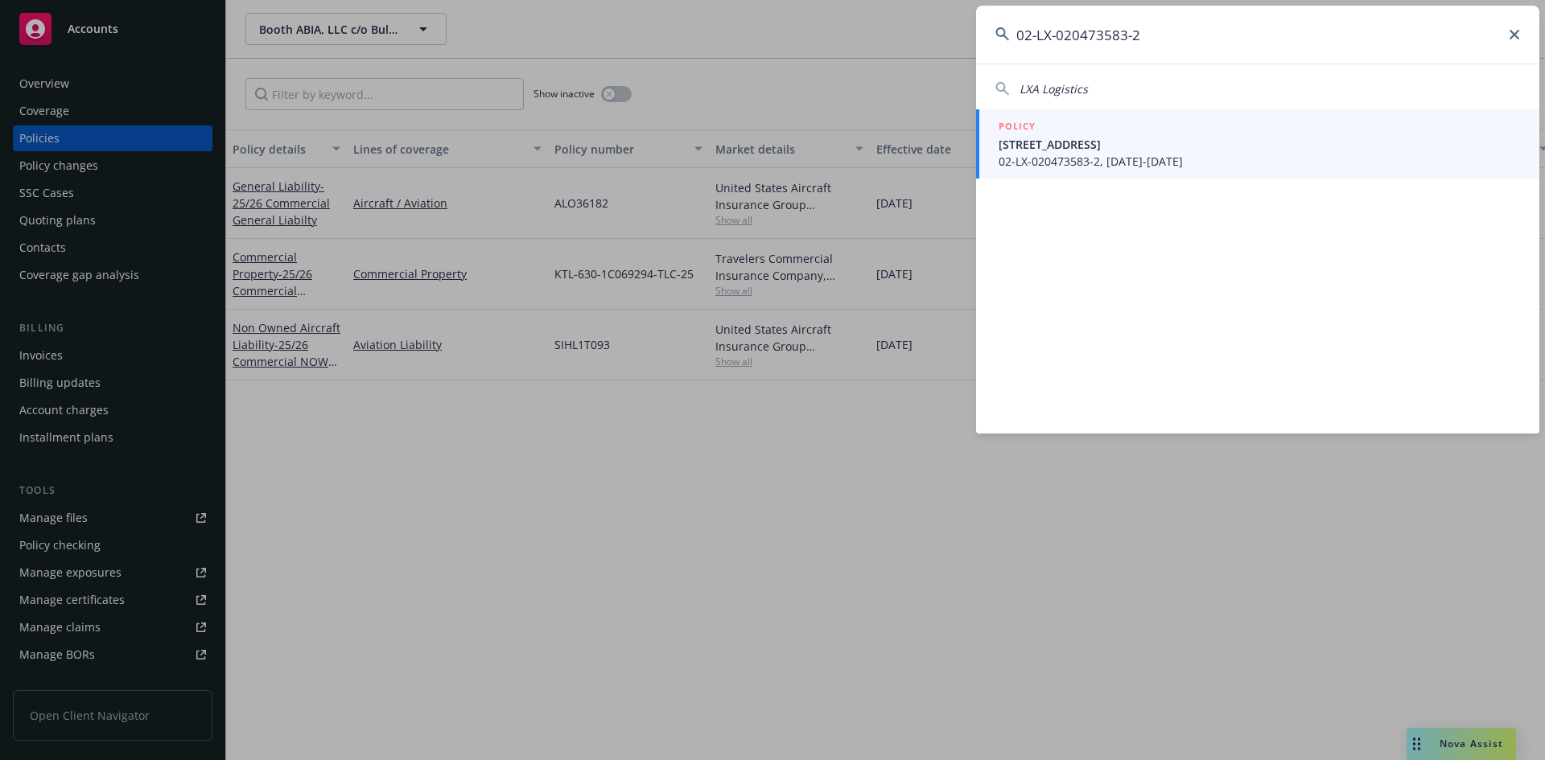
type input "02-LX-020473583-2"
click at [1090, 152] on span "2150 PICKWICK DRIVE #720" at bounding box center [1259, 144] width 521 height 17
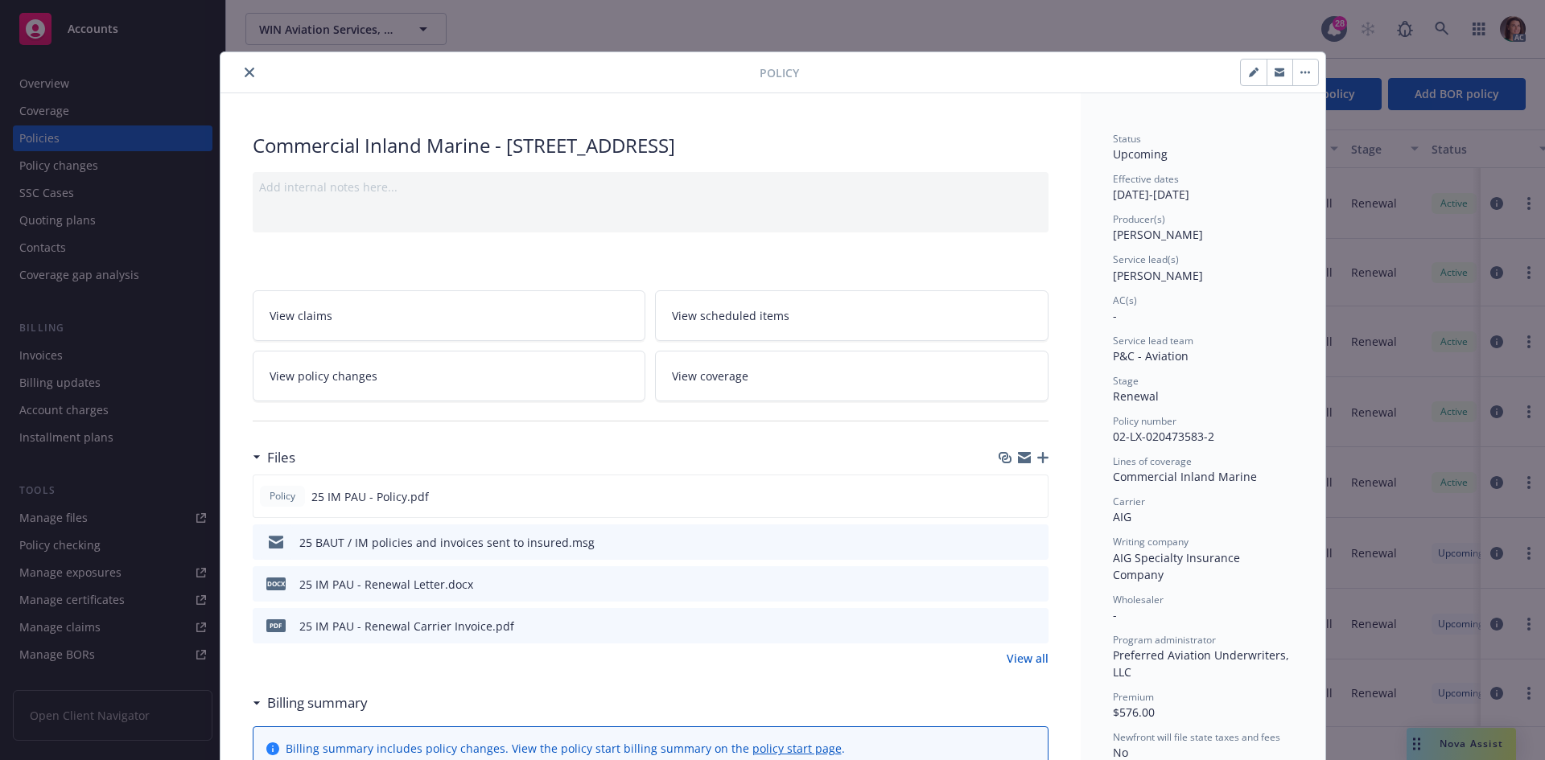
click at [1027, 622] on icon "preview file" at bounding box center [1033, 625] width 14 height 11
click at [245, 75] on icon "close" at bounding box center [250, 73] width 10 height 10
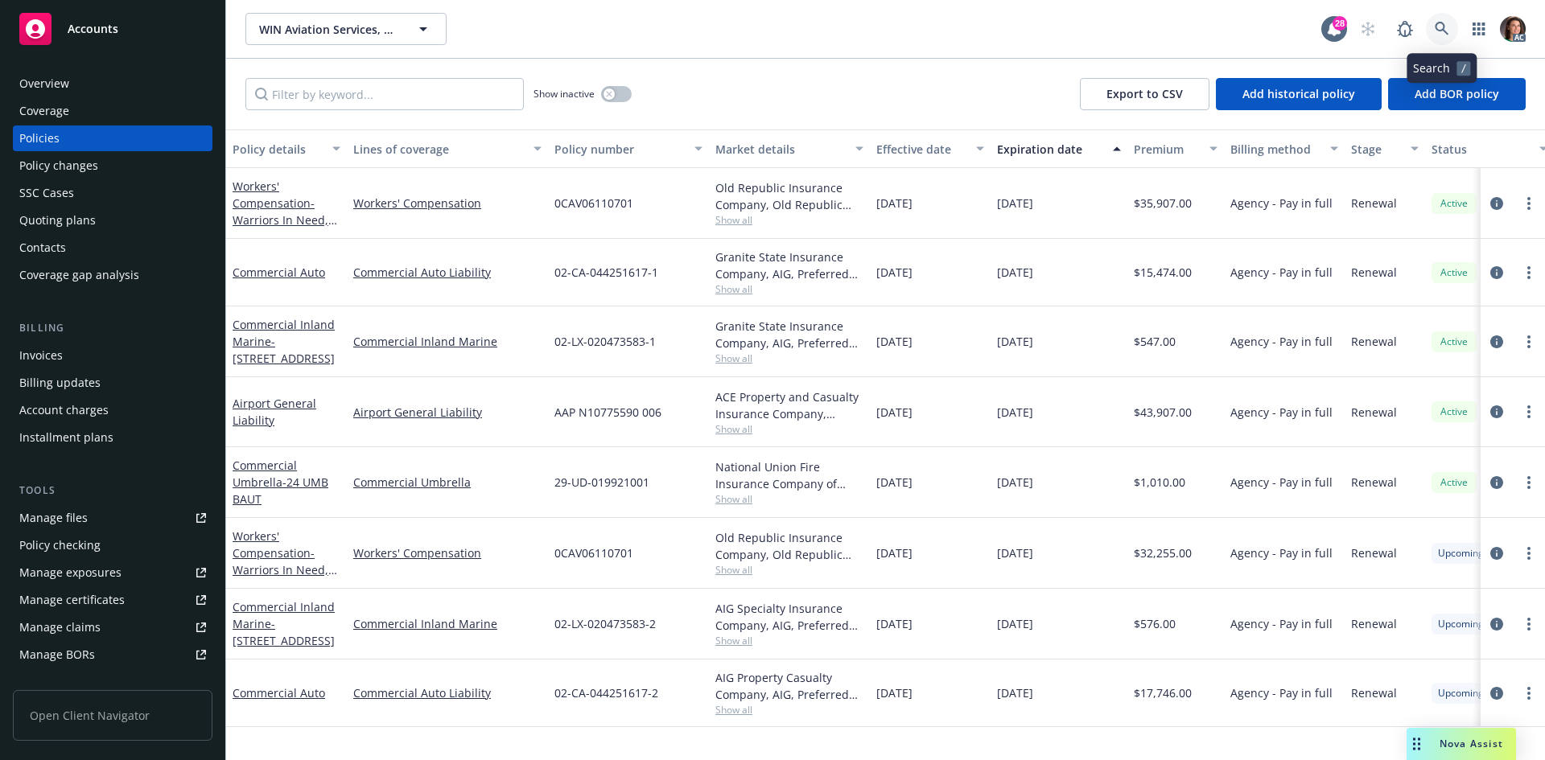
click at [1436, 27] on icon at bounding box center [1442, 29] width 14 height 14
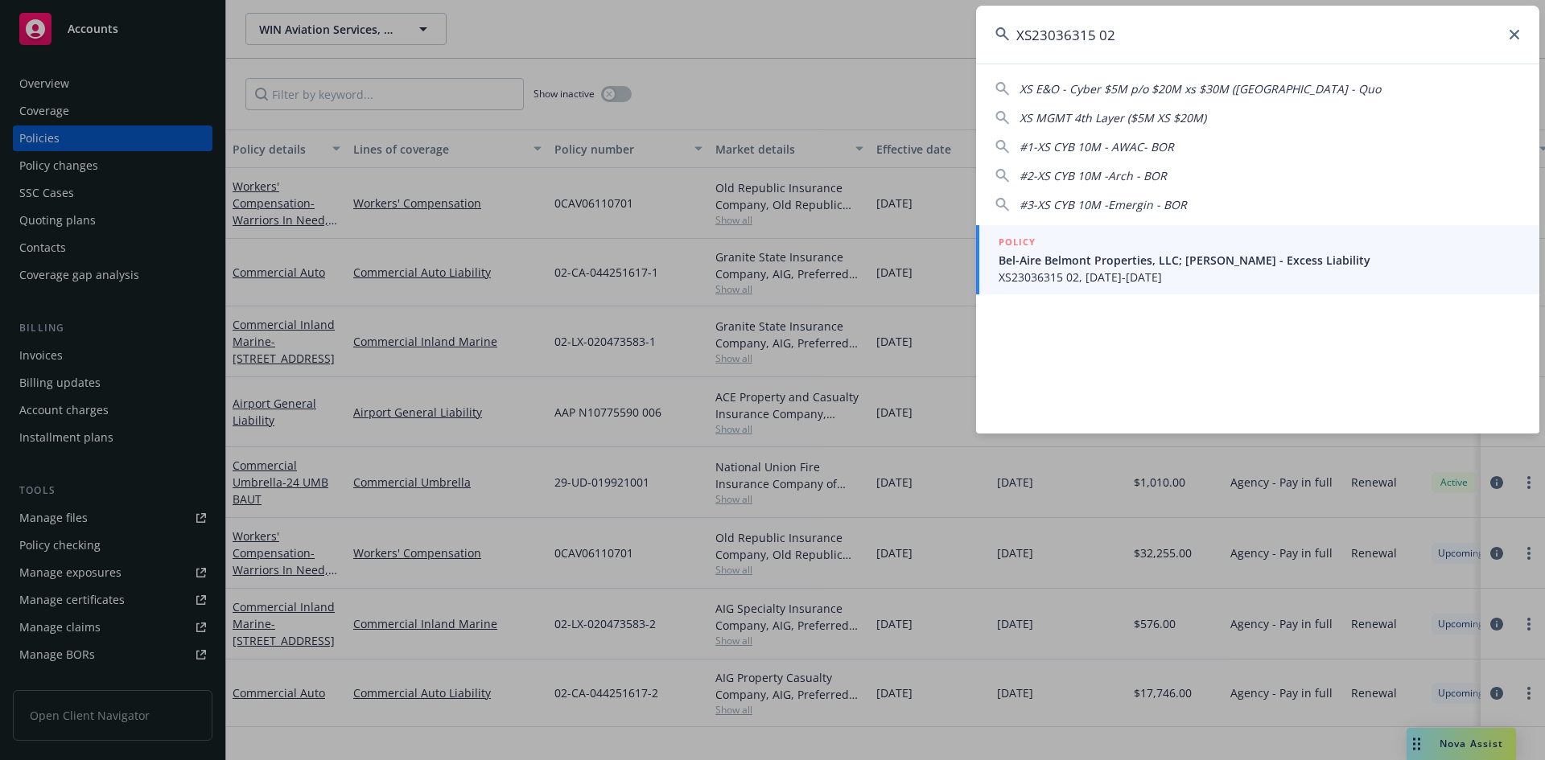
type input "XS23036315 02"
click at [1091, 239] on div "POLICY" at bounding box center [1259, 243] width 521 height 18
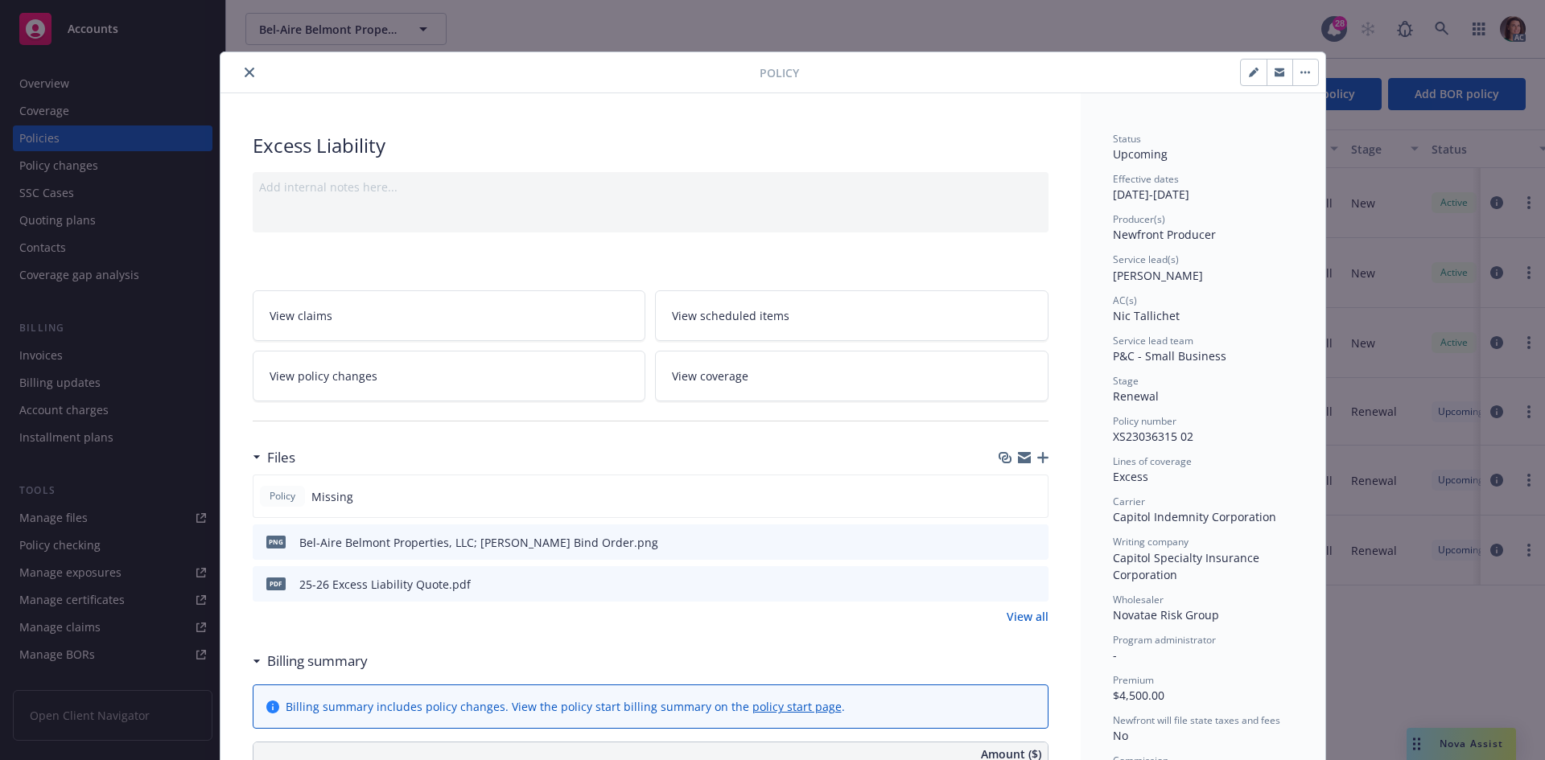
click at [252, 71] on button "close" at bounding box center [249, 72] width 19 height 19
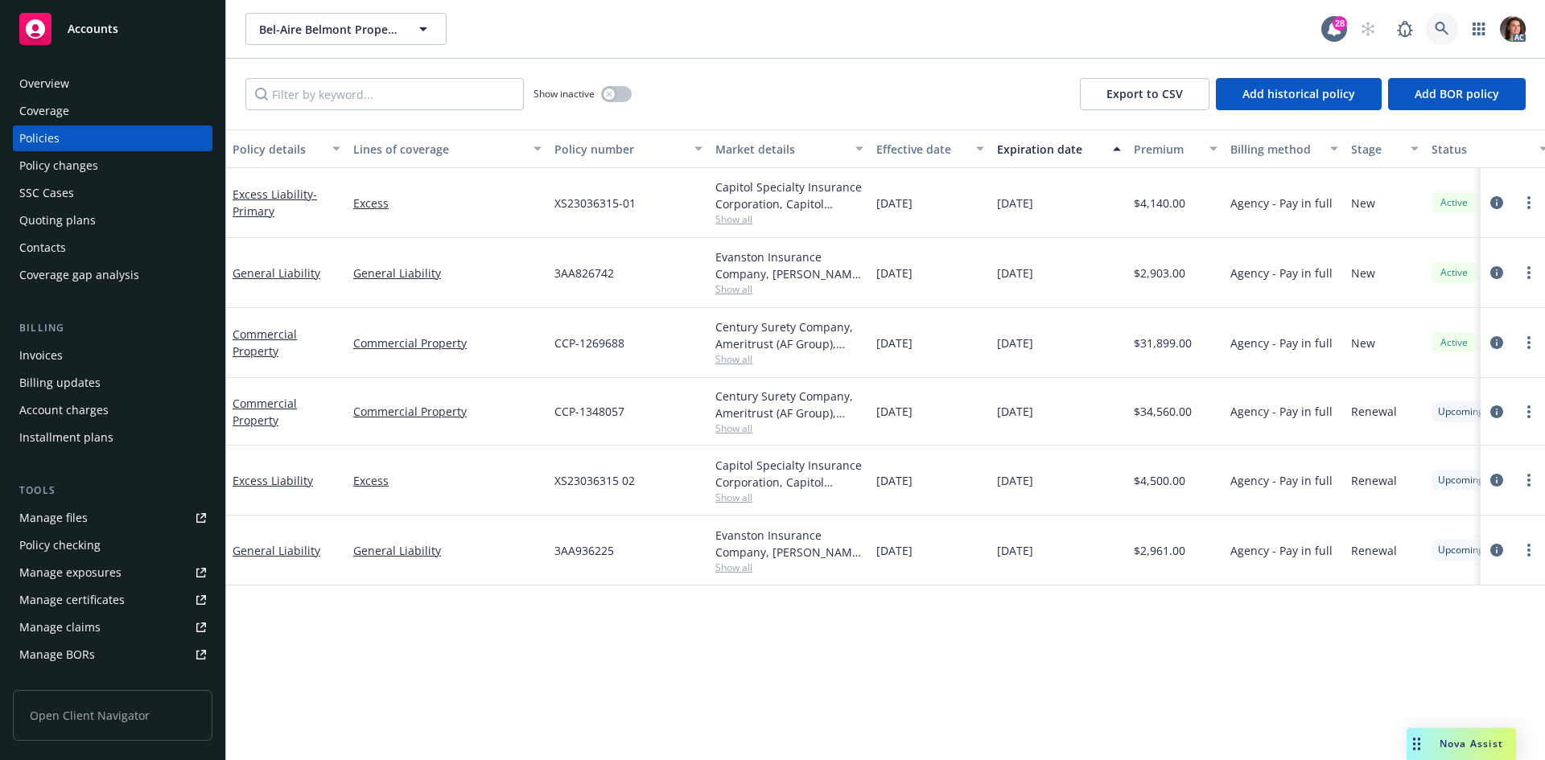
click at [1445, 18] on link at bounding box center [1442, 29] width 32 height 32
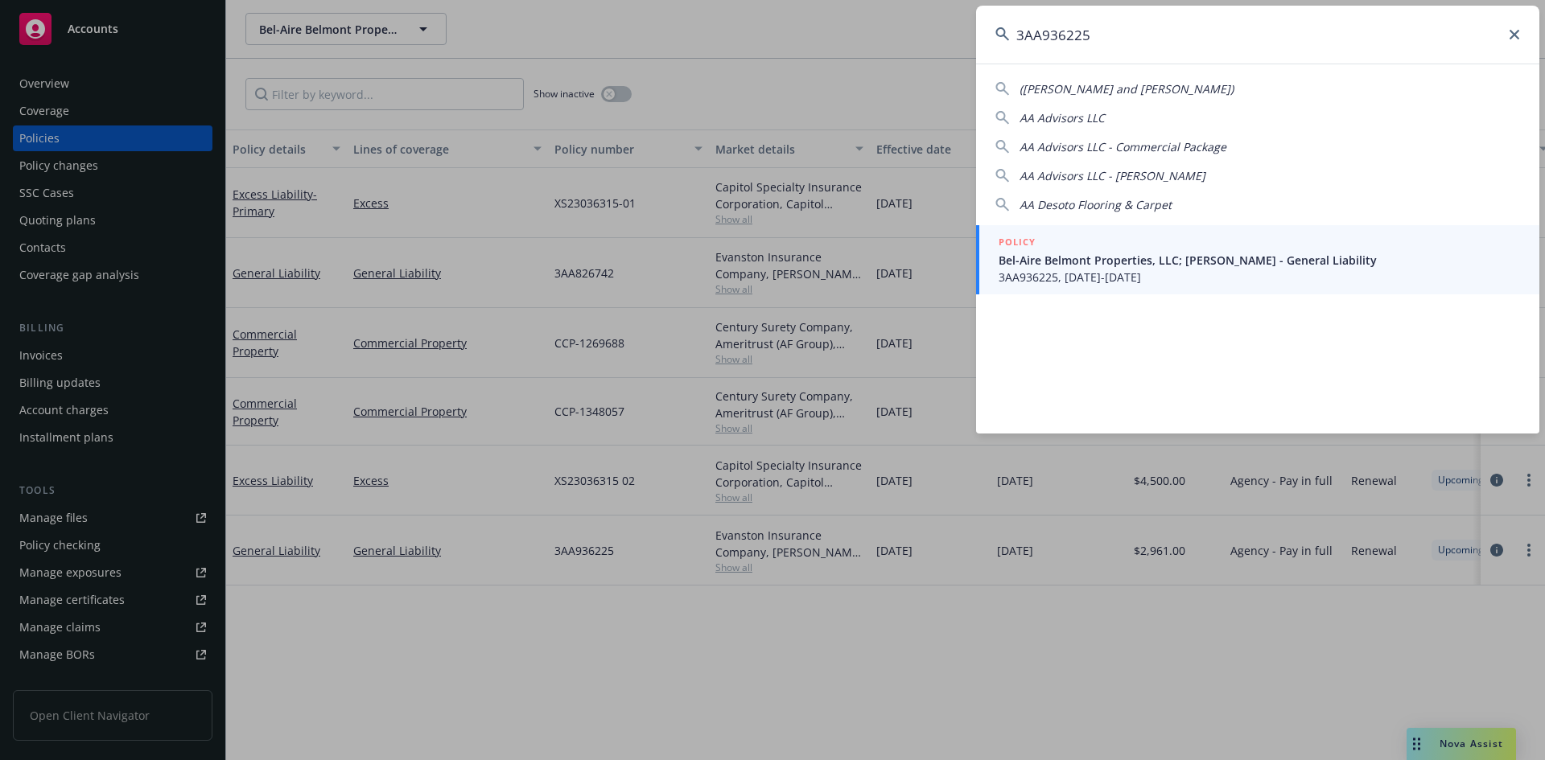
type input "3AA936225"
click at [1124, 257] on span "Bel-Aire Belmont Properties, LLC; Vladimir Grave - General Liability" at bounding box center [1259, 260] width 521 height 17
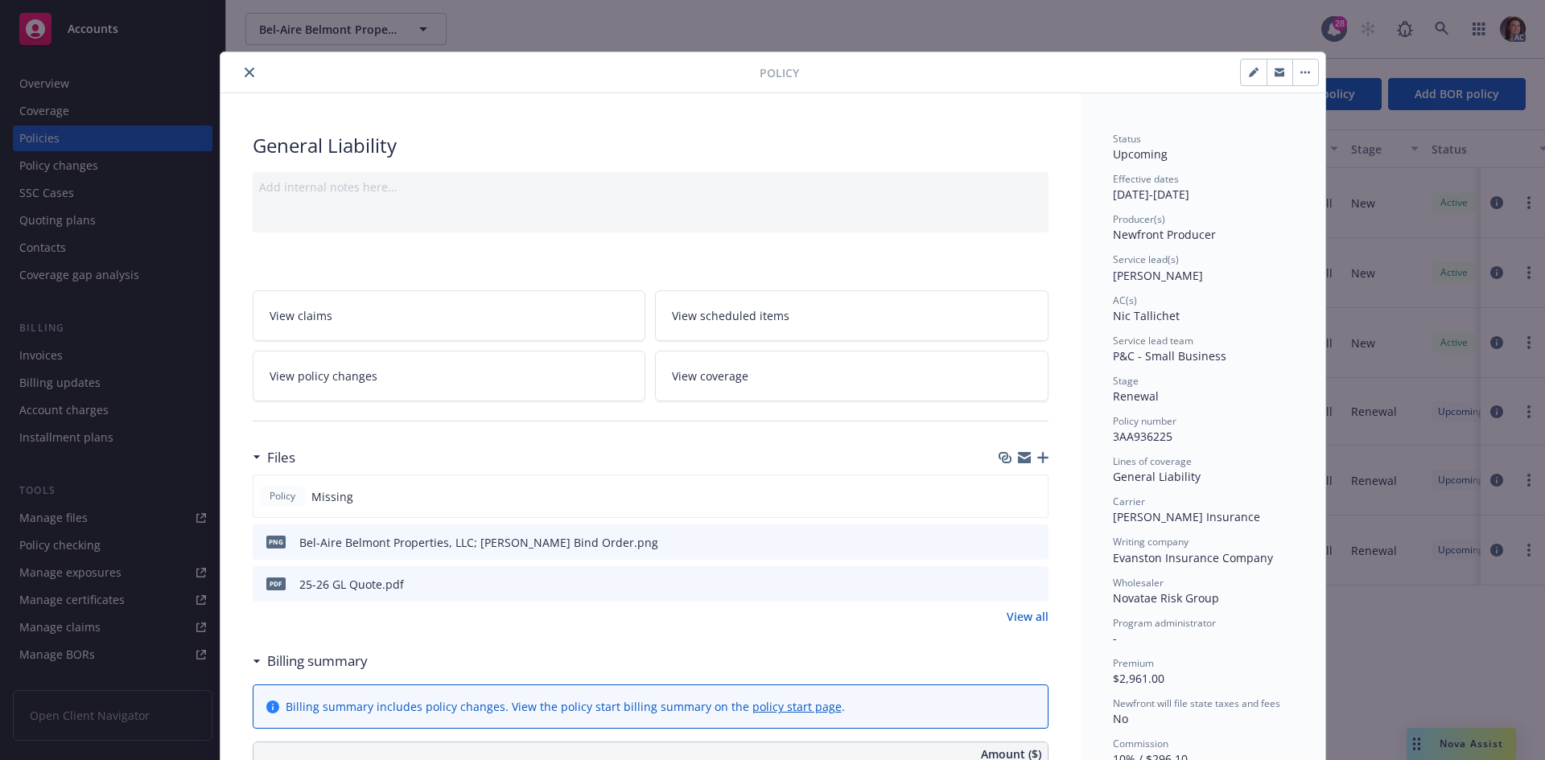
click at [245, 72] on icon "close" at bounding box center [250, 73] width 10 height 10
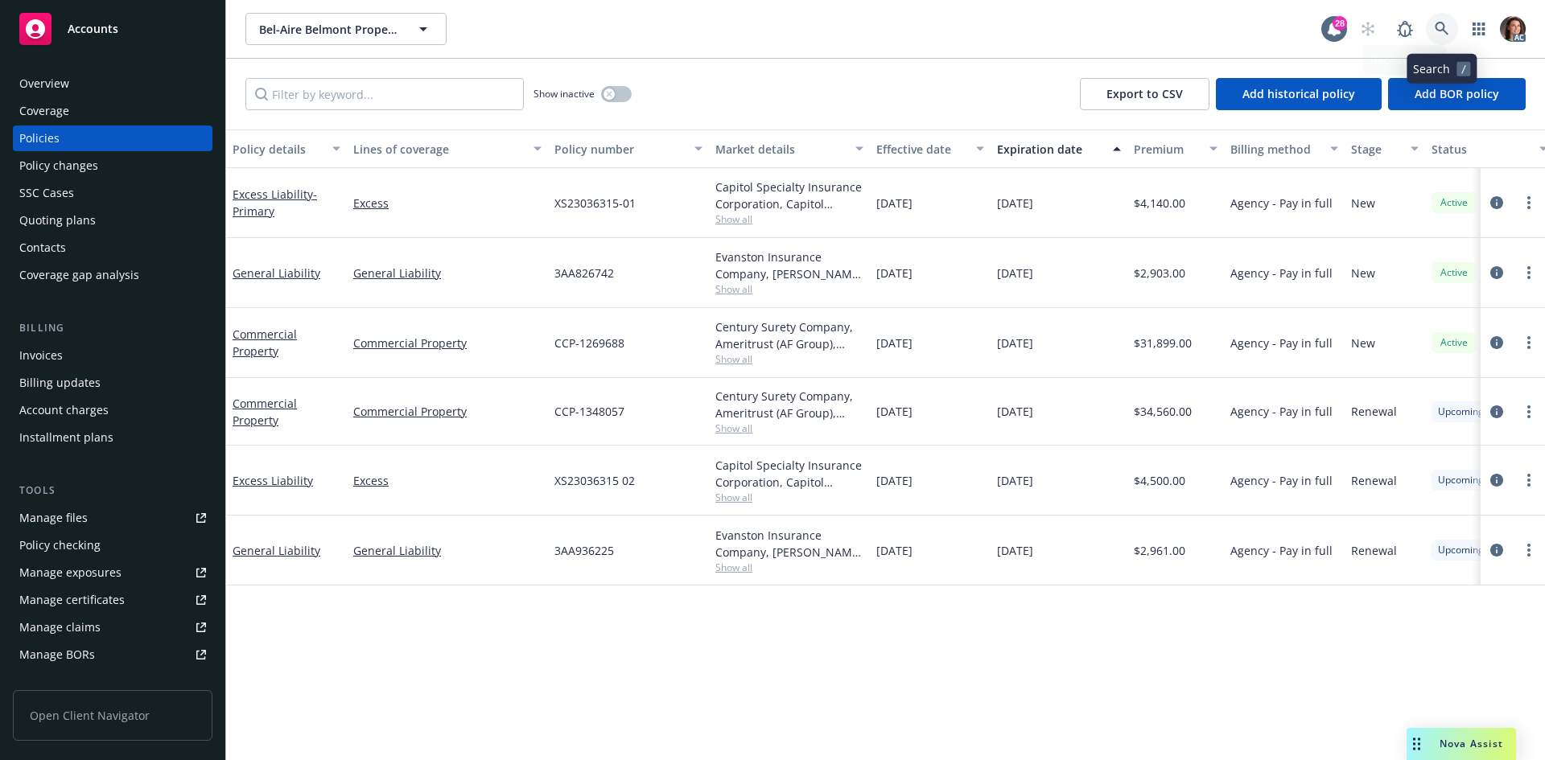
click at [1450, 31] on link at bounding box center [1442, 29] width 32 height 32
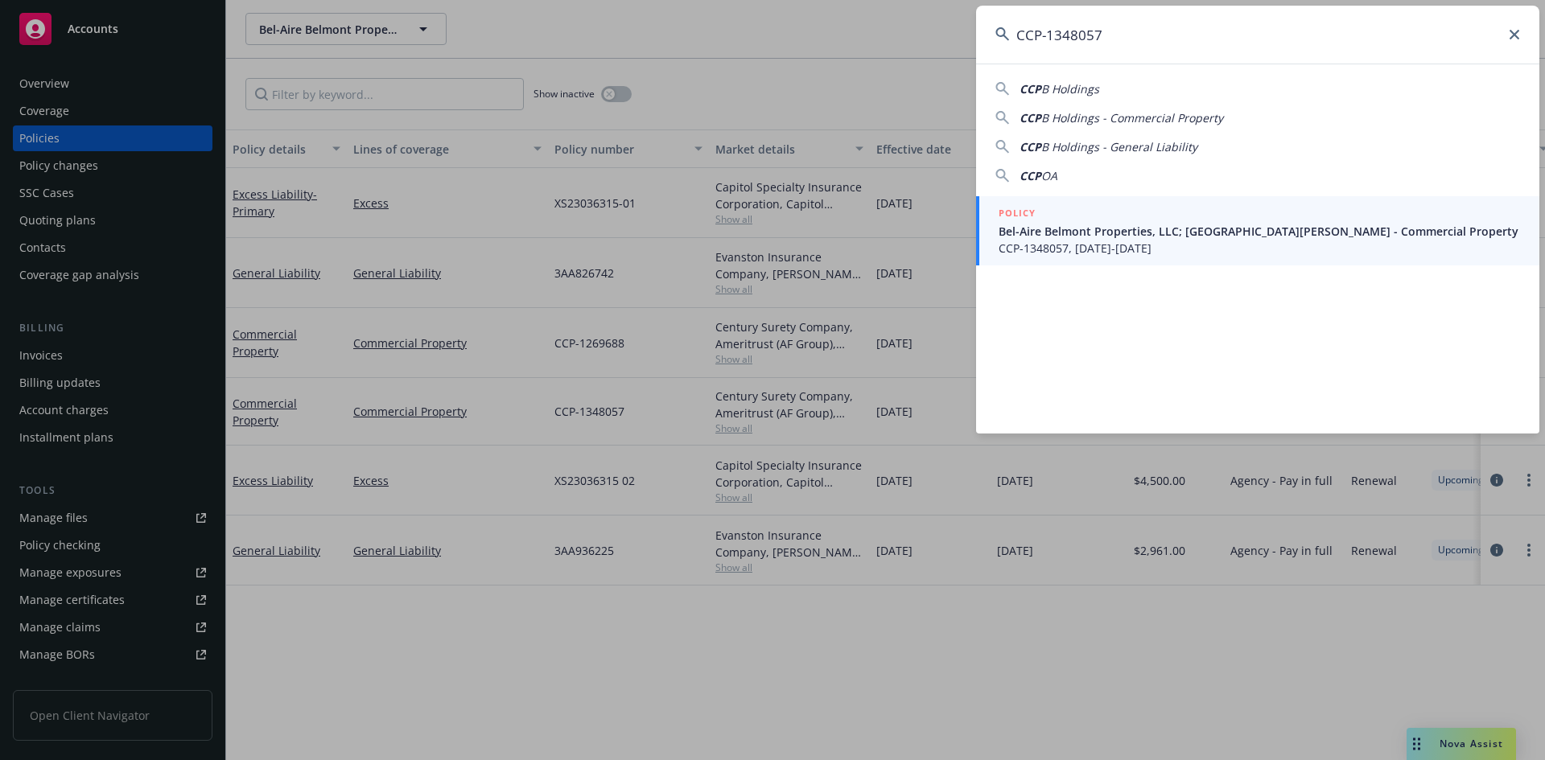
type input "CCP-1348057"
click at [1066, 192] on div "CCP B Holdings CCP B Holdings - Commercial Property CCP B Holdings - General Li…" at bounding box center [1257, 249] width 563 height 370
click at [1068, 218] on div "POLICY" at bounding box center [1259, 214] width 521 height 18
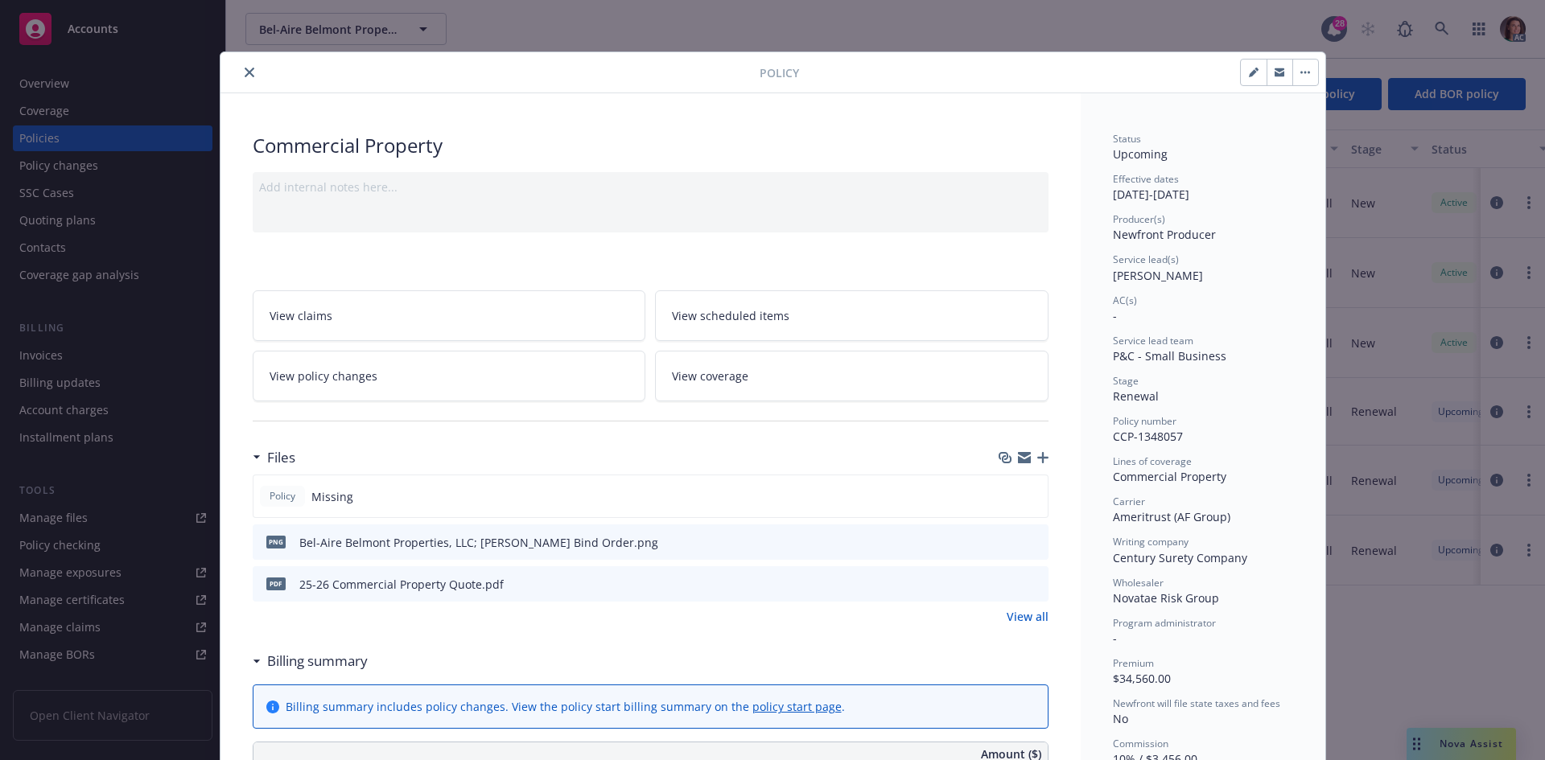
click at [249, 64] on div at bounding box center [493, 72] width 533 height 19
click at [246, 66] on button "close" at bounding box center [249, 72] width 19 height 19
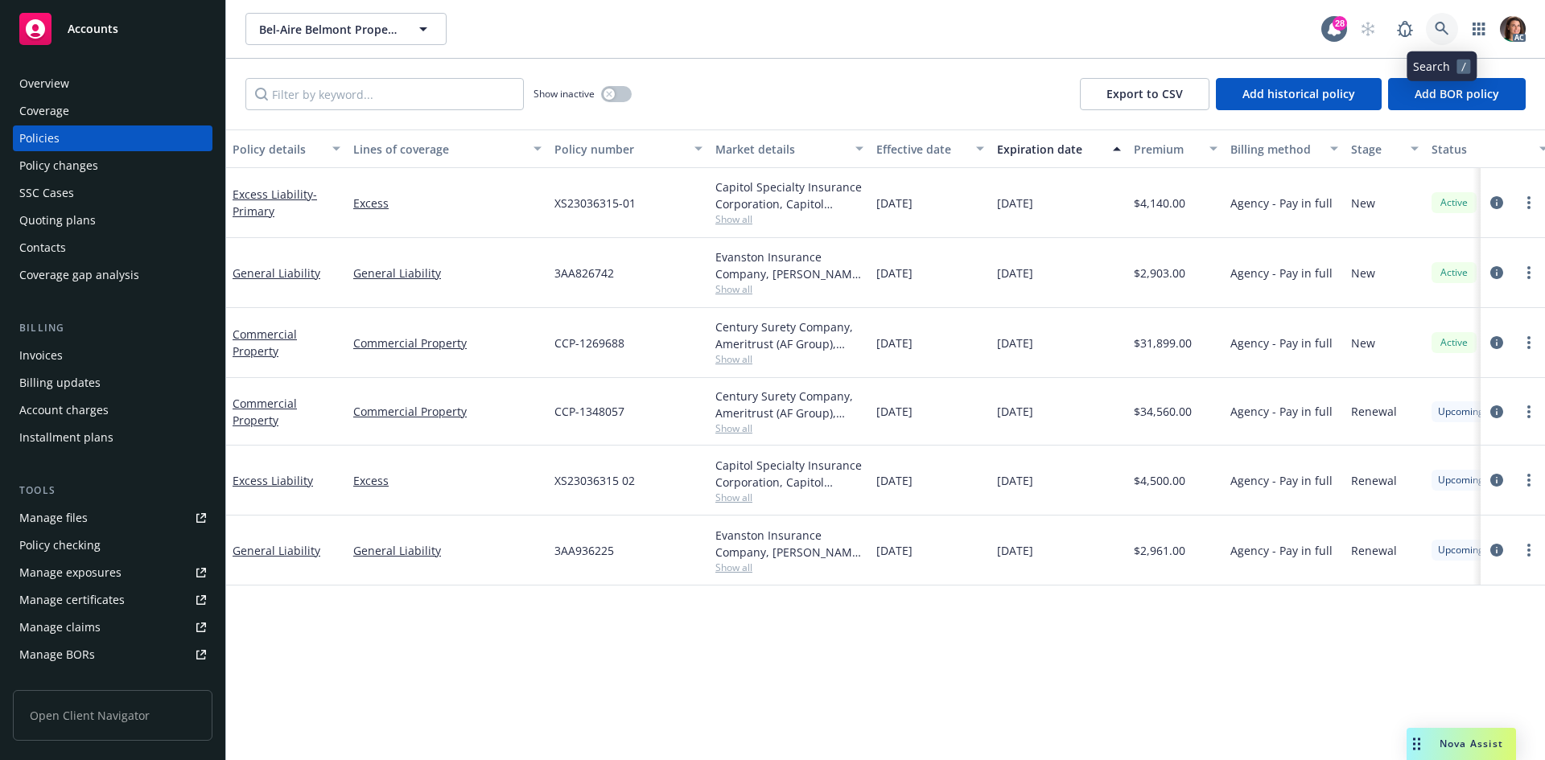
click at [1439, 35] on icon at bounding box center [1442, 29] width 14 height 14
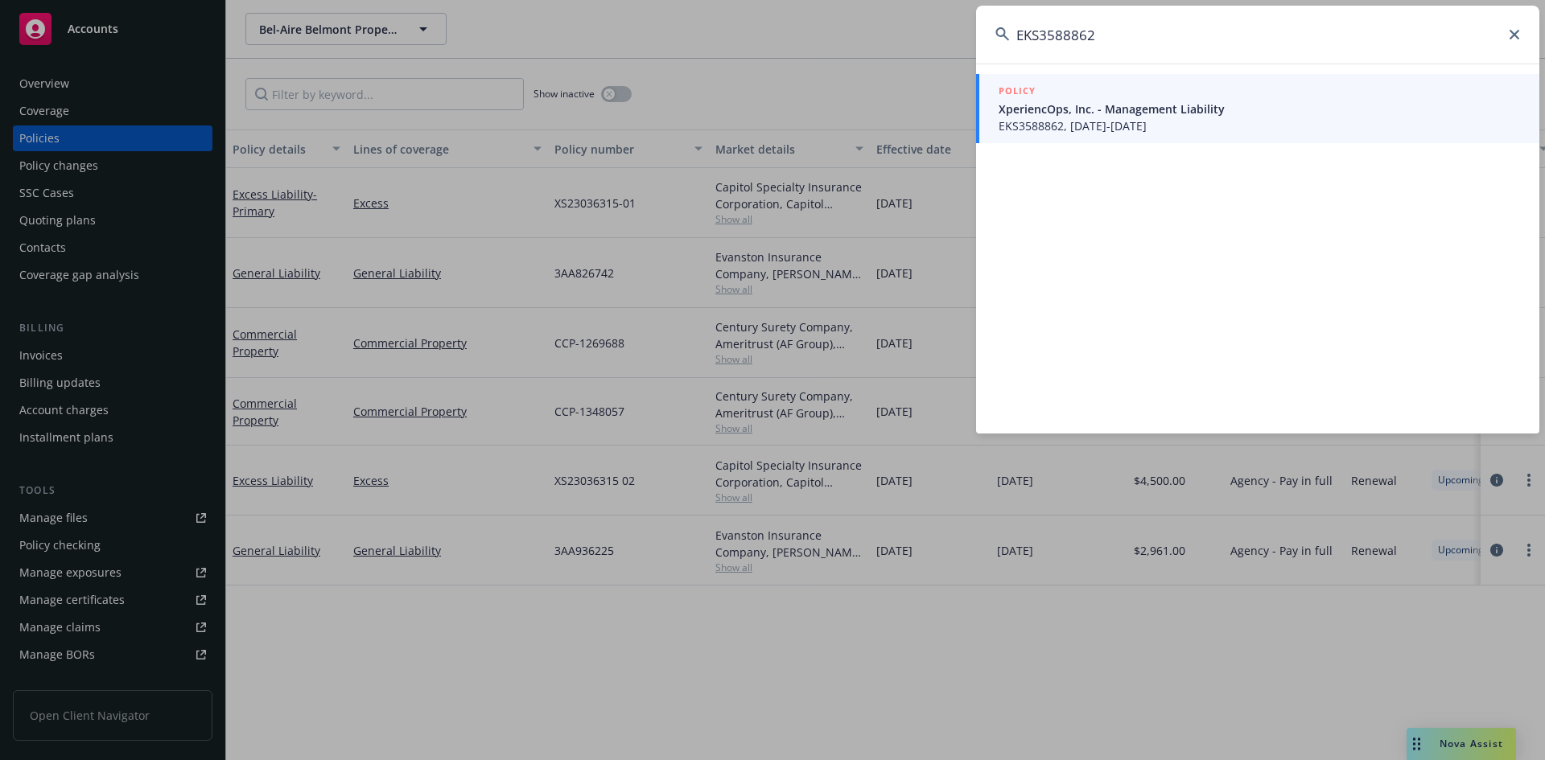
type input "EKS3588862"
click at [1103, 105] on span "XperiencOps, Inc. - Management Liability" at bounding box center [1259, 109] width 521 height 17
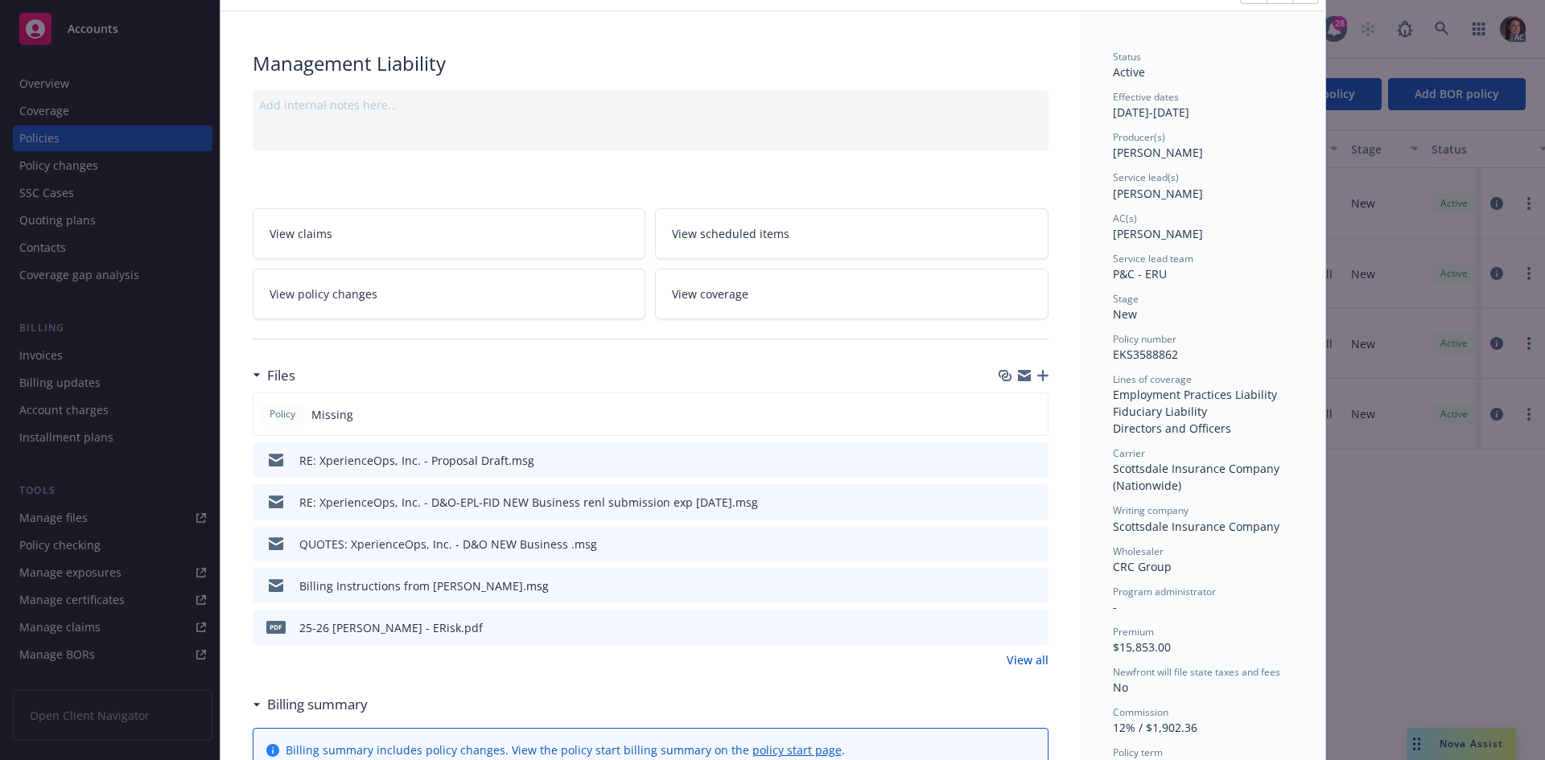
scroll to position [161, 0]
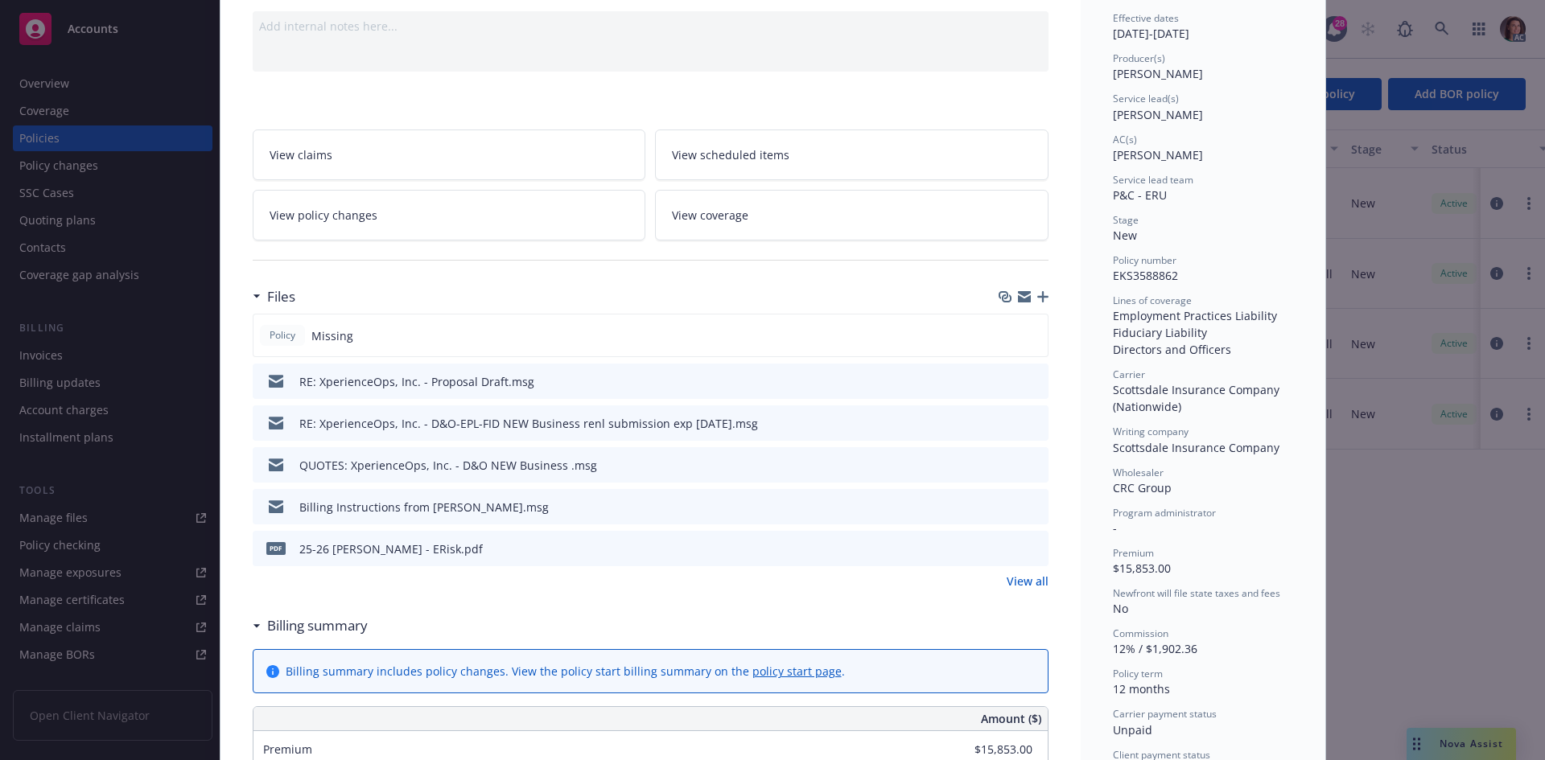
click at [1020, 581] on link "View all" at bounding box center [1028, 581] width 42 height 17
